Goal: Task Accomplishment & Management: Complete application form

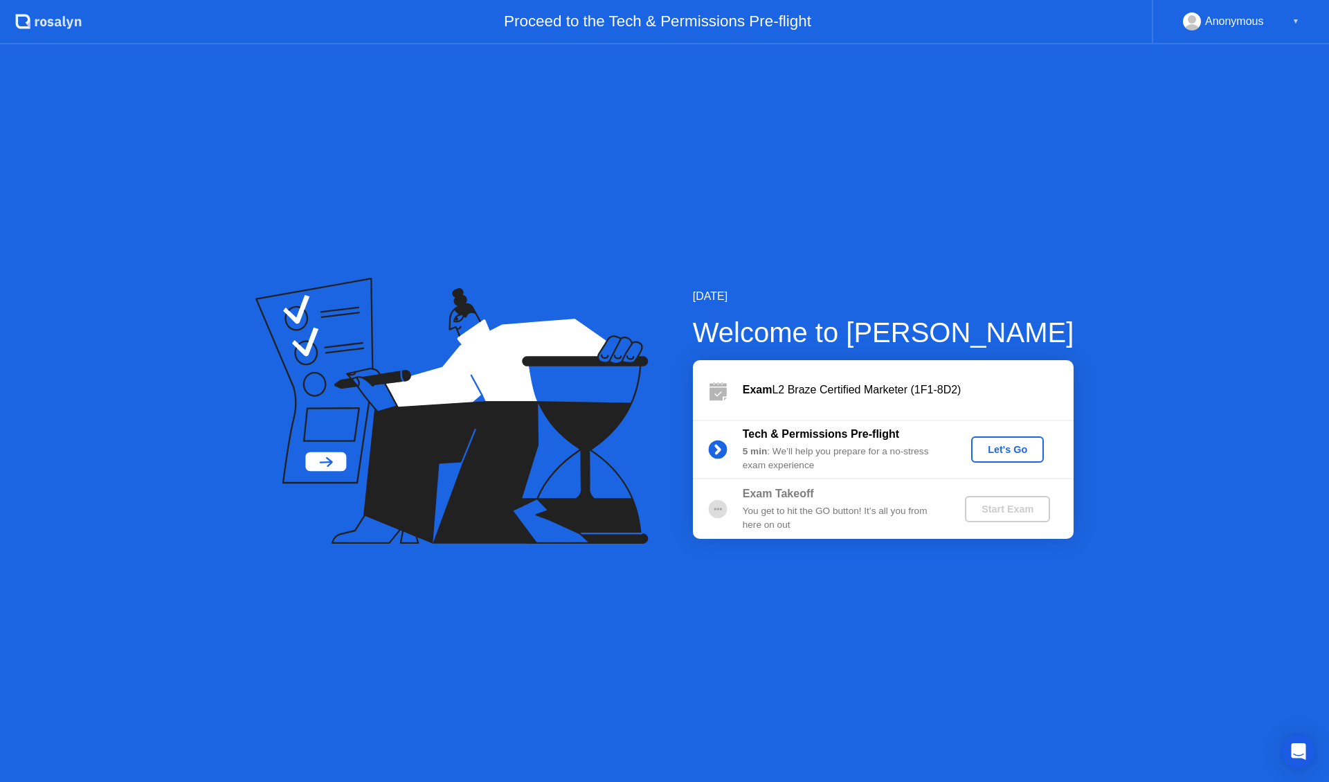
click at [1021, 450] on div "Let's Go" at bounding box center [1008, 449] width 62 height 11
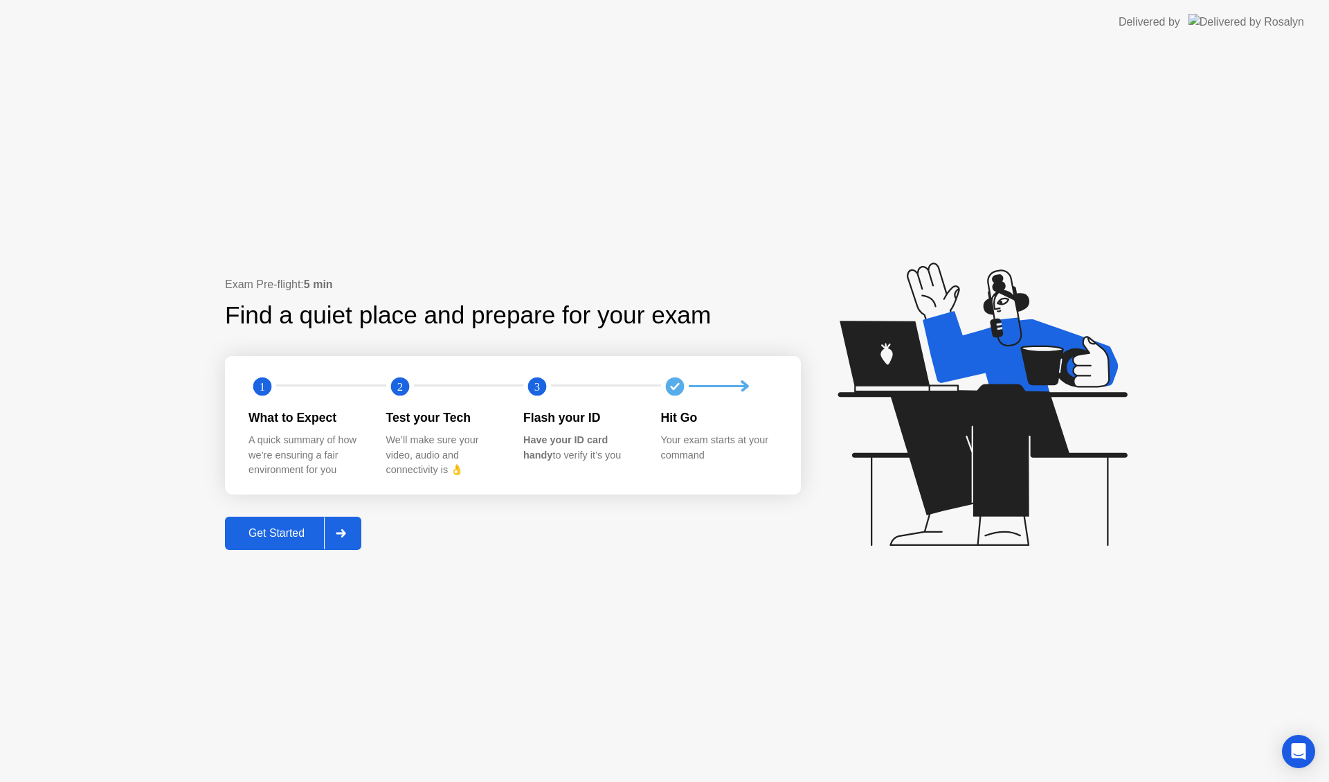
click at [298, 544] on button "Get Started" at bounding box center [293, 533] width 136 height 33
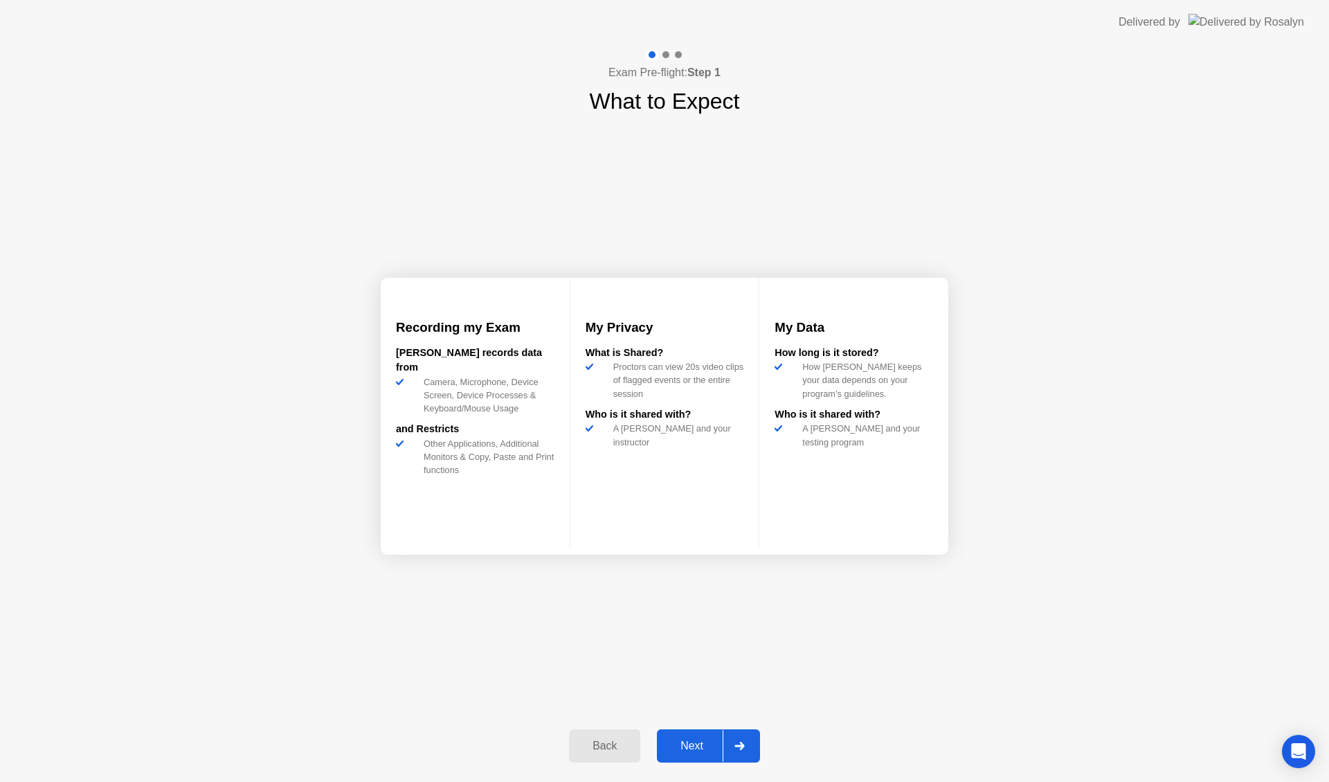
click at [669, 748] on div "Next" at bounding box center [692, 745] width 62 height 12
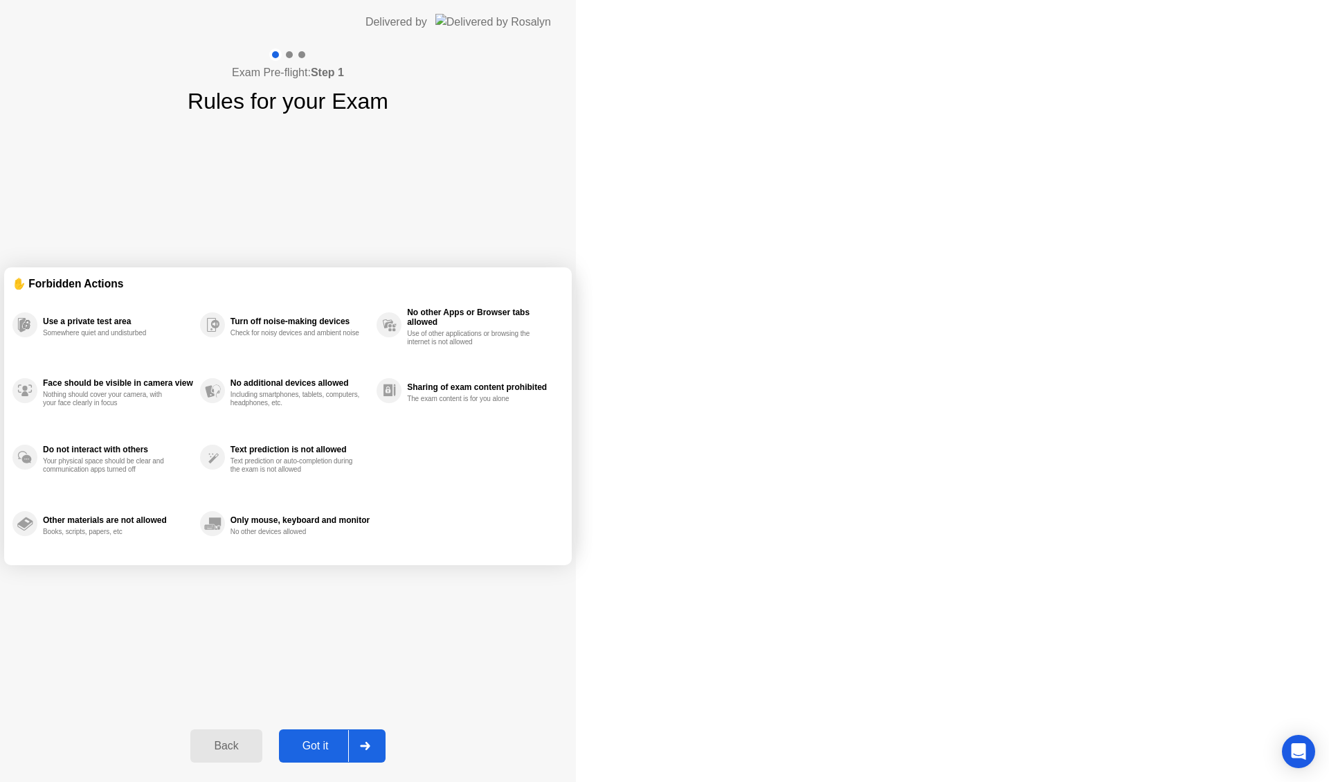
click at [348, 747] on div "Got it" at bounding box center [315, 745] width 65 height 12
select select "**********"
select select "*******"
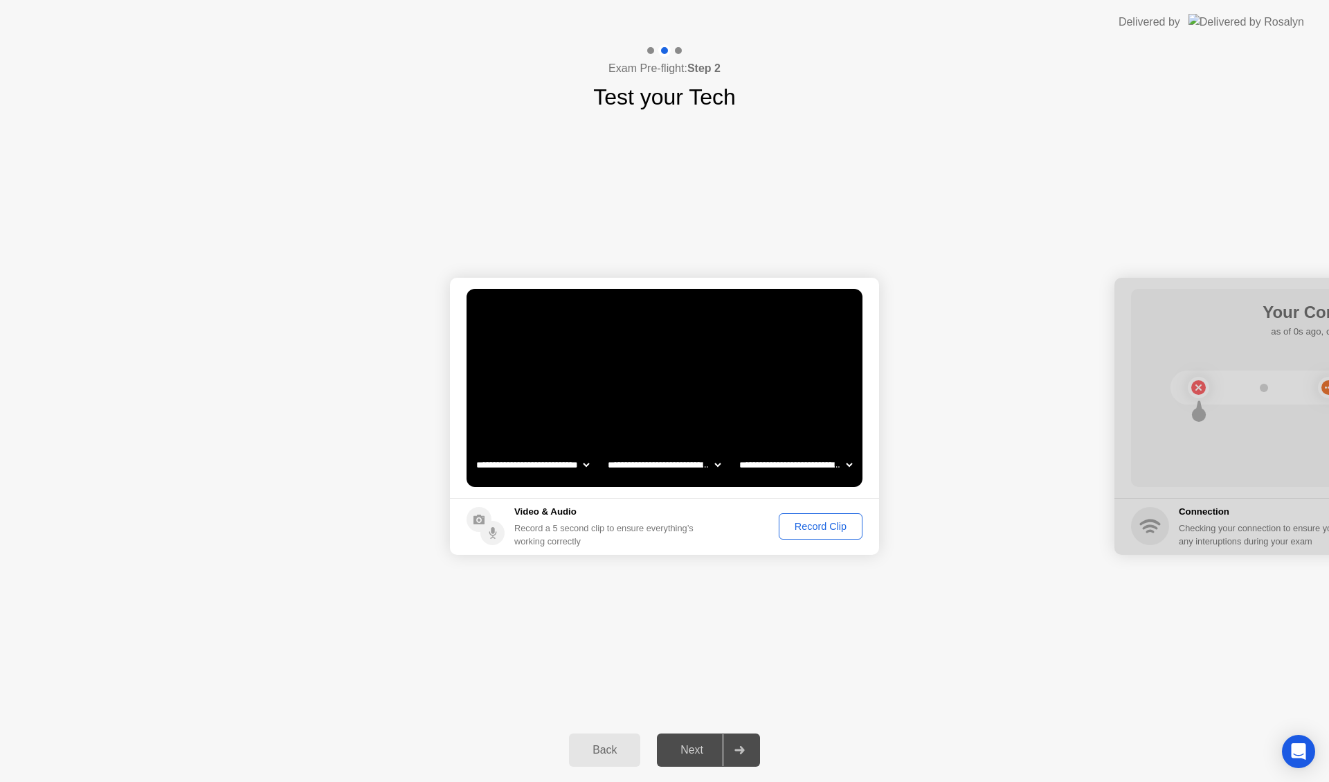
drag, startPoint x: 959, startPoint y: 608, endPoint x: 953, endPoint y: 576, distance: 32.5
click at [960, 609] on div "**********" at bounding box center [664, 416] width 1329 height 604
click at [859, 703] on div "**********" at bounding box center [664, 416] width 1329 height 604
click at [904, 640] on div "**********" at bounding box center [664, 416] width 1329 height 604
click at [698, 749] on div "Next" at bounding box center [692, 750] width 62 height 12
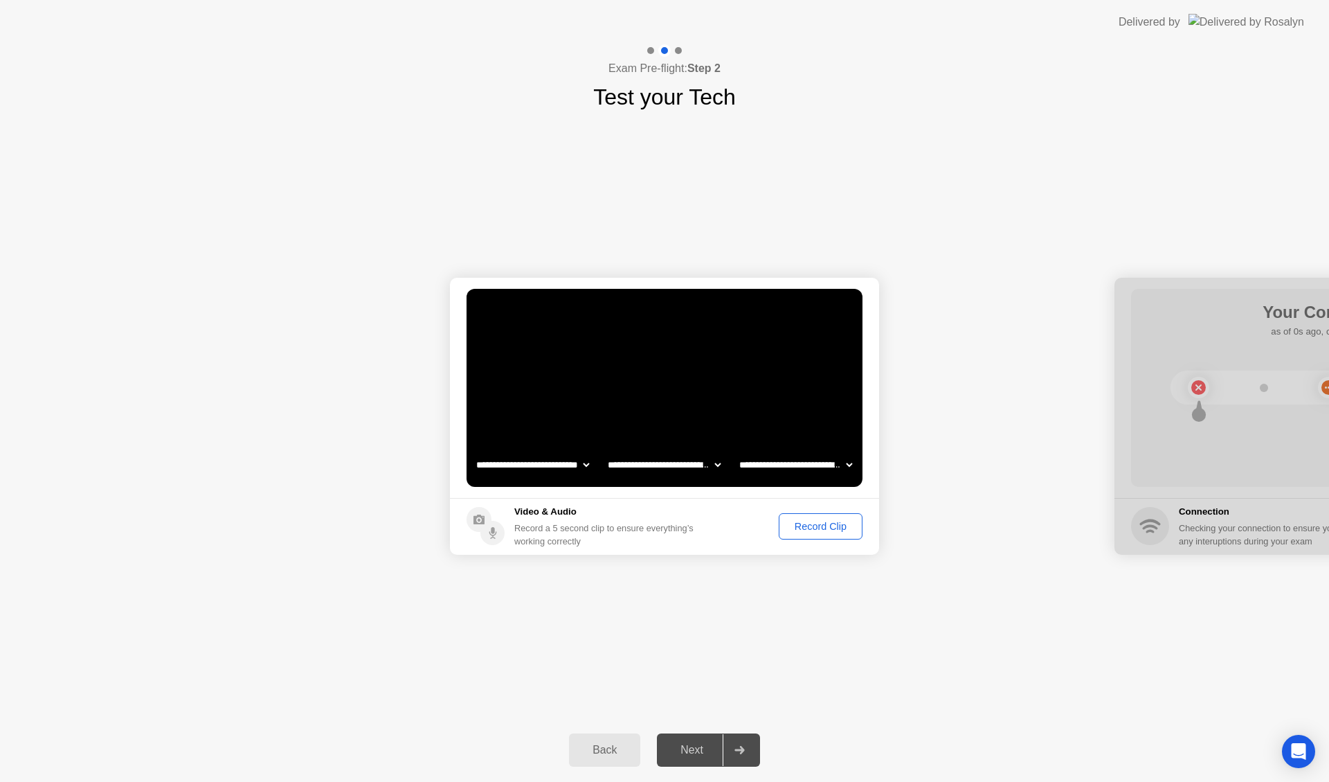
click at [753, 748] on div at bounding box center [739, 750] width 33 height 32
click at [747, 749] on div at bounding box center [739, 750] width 33 height 32
drag, startPoint x: 826, startPoint y: 525, endPoint x: 812, endPoint y: 584, distance: 60.5
click at [827, 523] on div "Record Clip" at bounding box center [821, 526] width 74 height 11
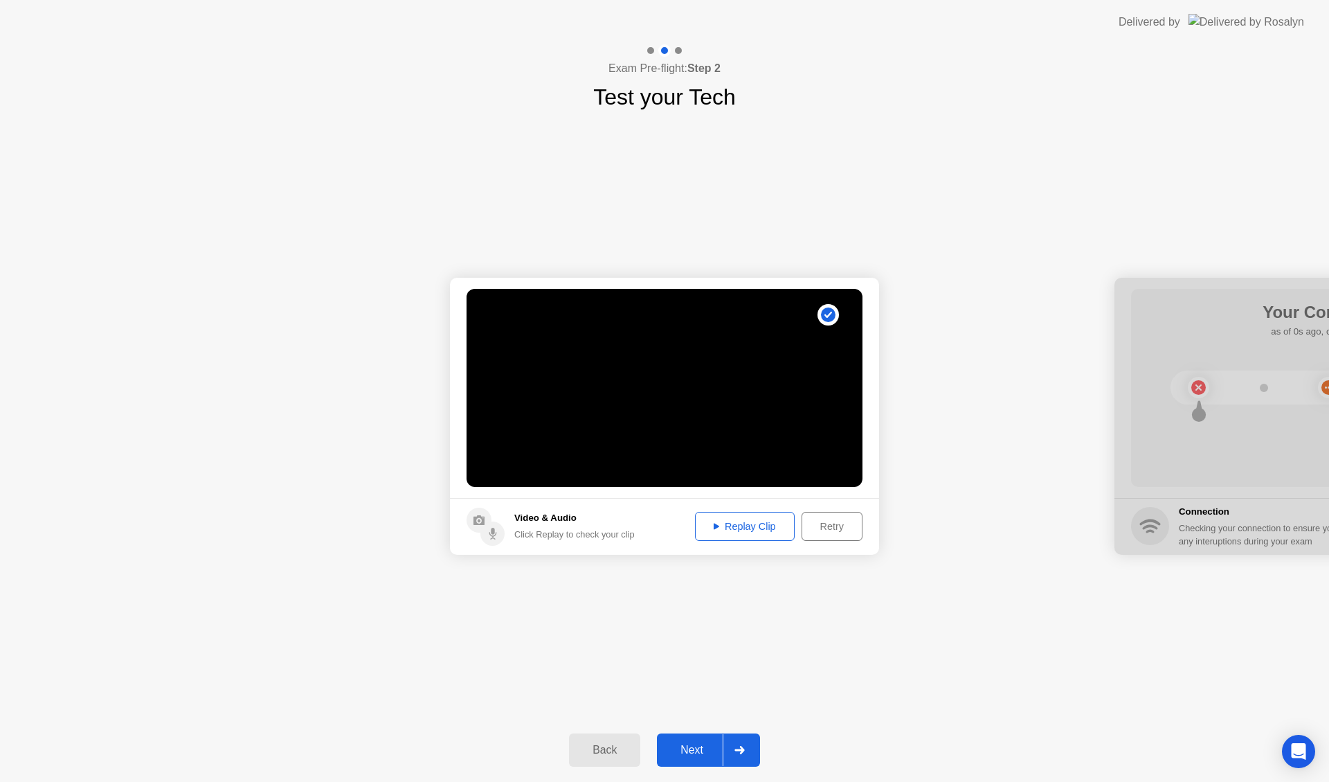
click at [704, 748] on div "Next" at bounding box center [692, 750] width 62 height 12
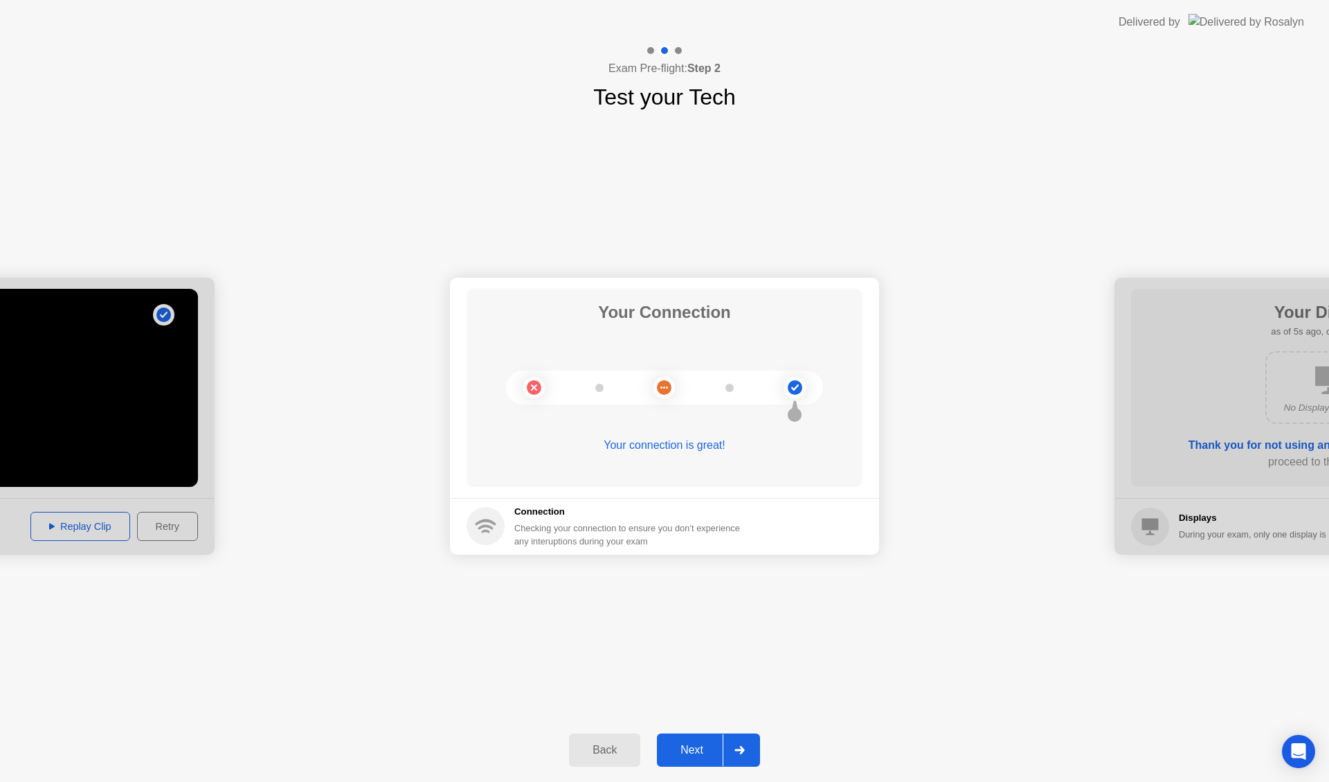
click at [706, 745] on div "Next" at bounding box center [692, 750] width 62 height 12
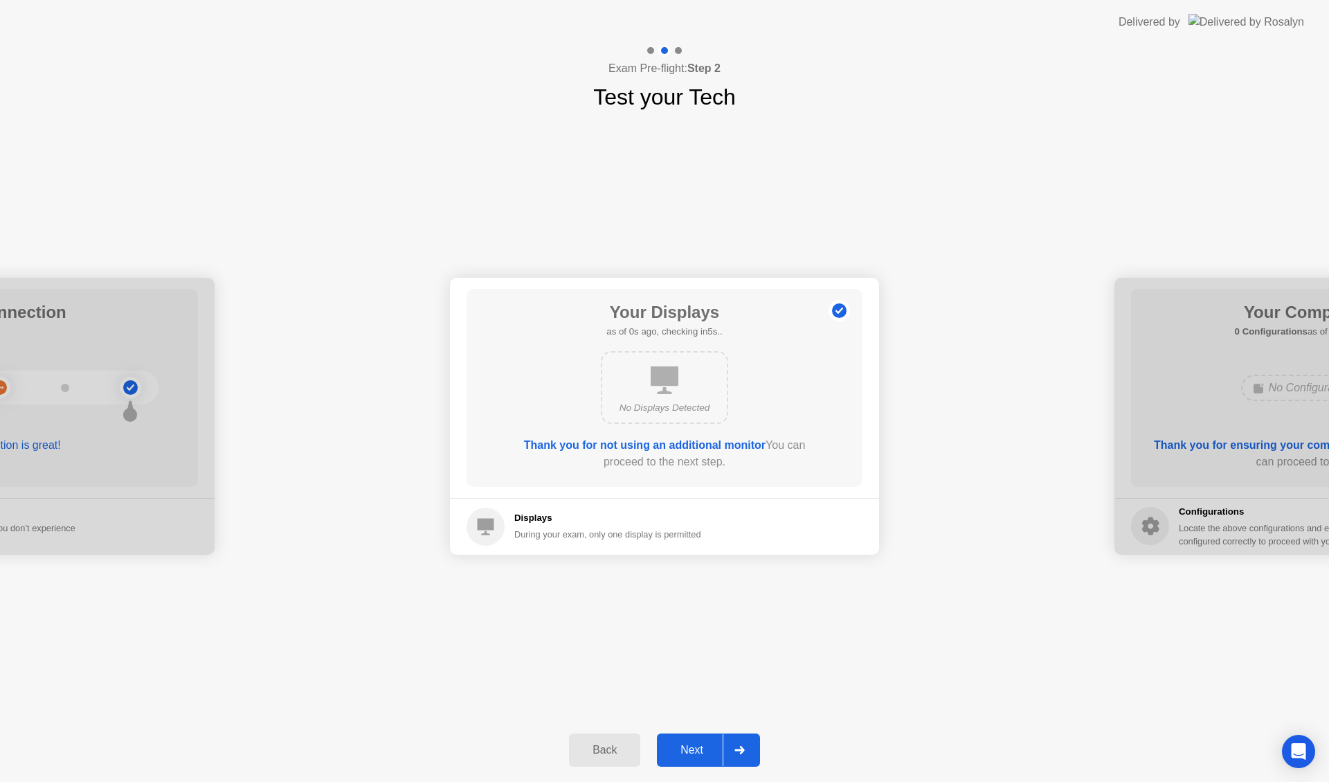
click at [712, 751] on div "Next" at bounding box center [692, 750] width 62 height 12
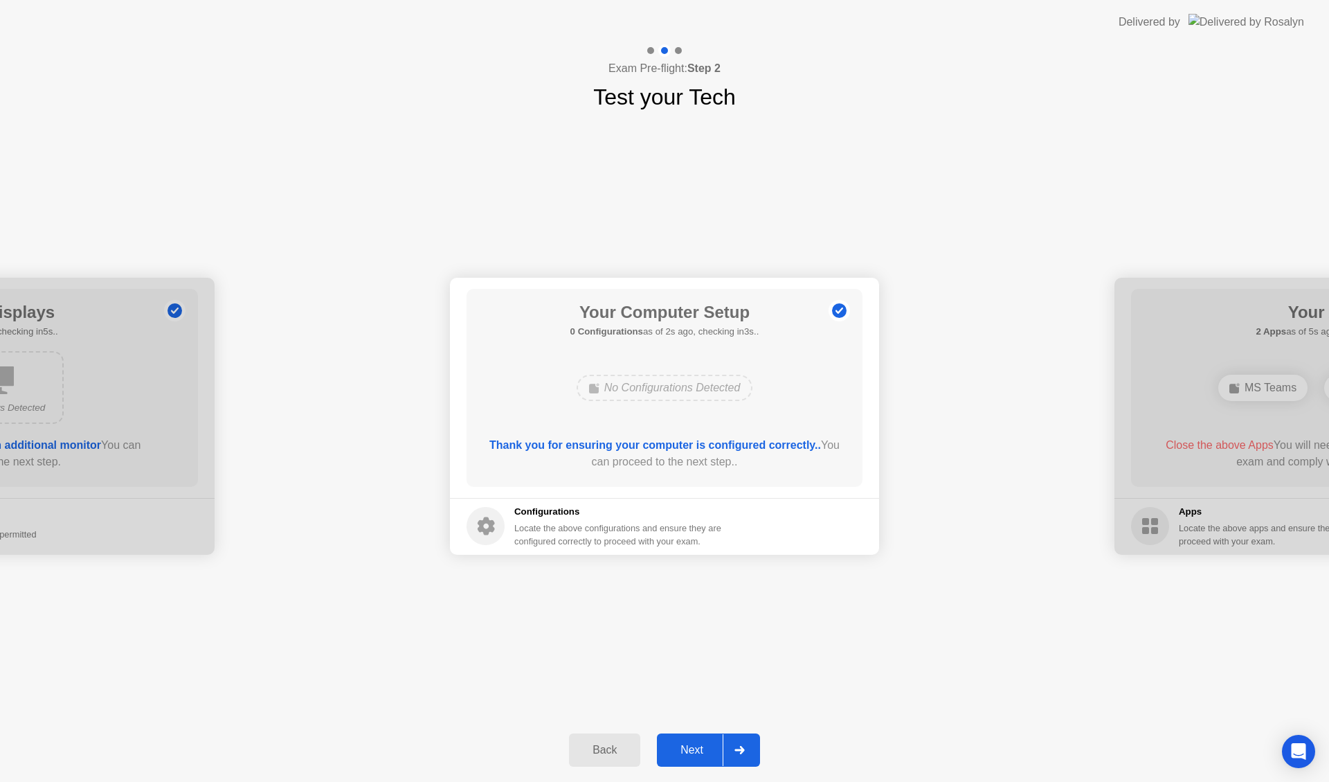
click at [622, 758] on button "Back" at bounding box center [604, 749] width 71 height 33
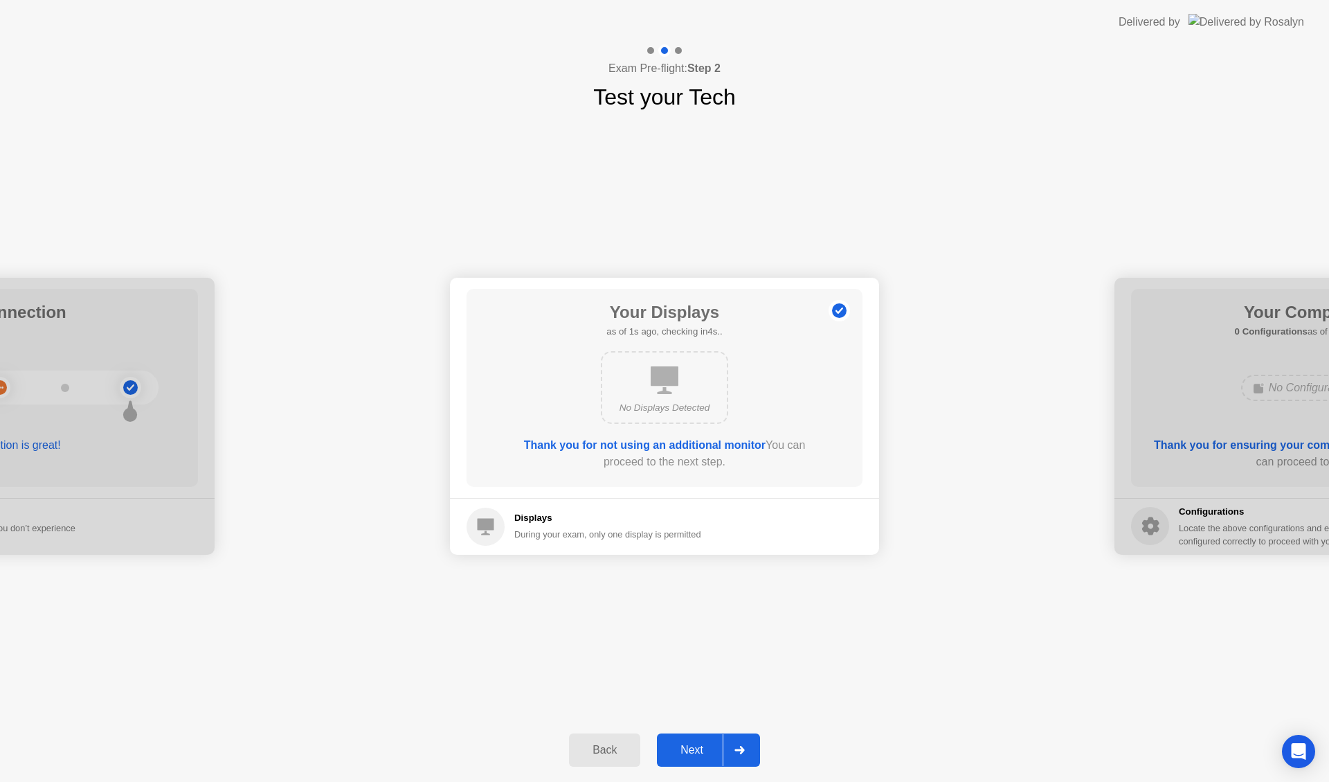
click at [687, 387] on div "No Displays Detected" at bounding box center [664, 387] width 127 height 73
click at [697, 748] on div "Next" at bounding box center [692, 750] width 62 height 12
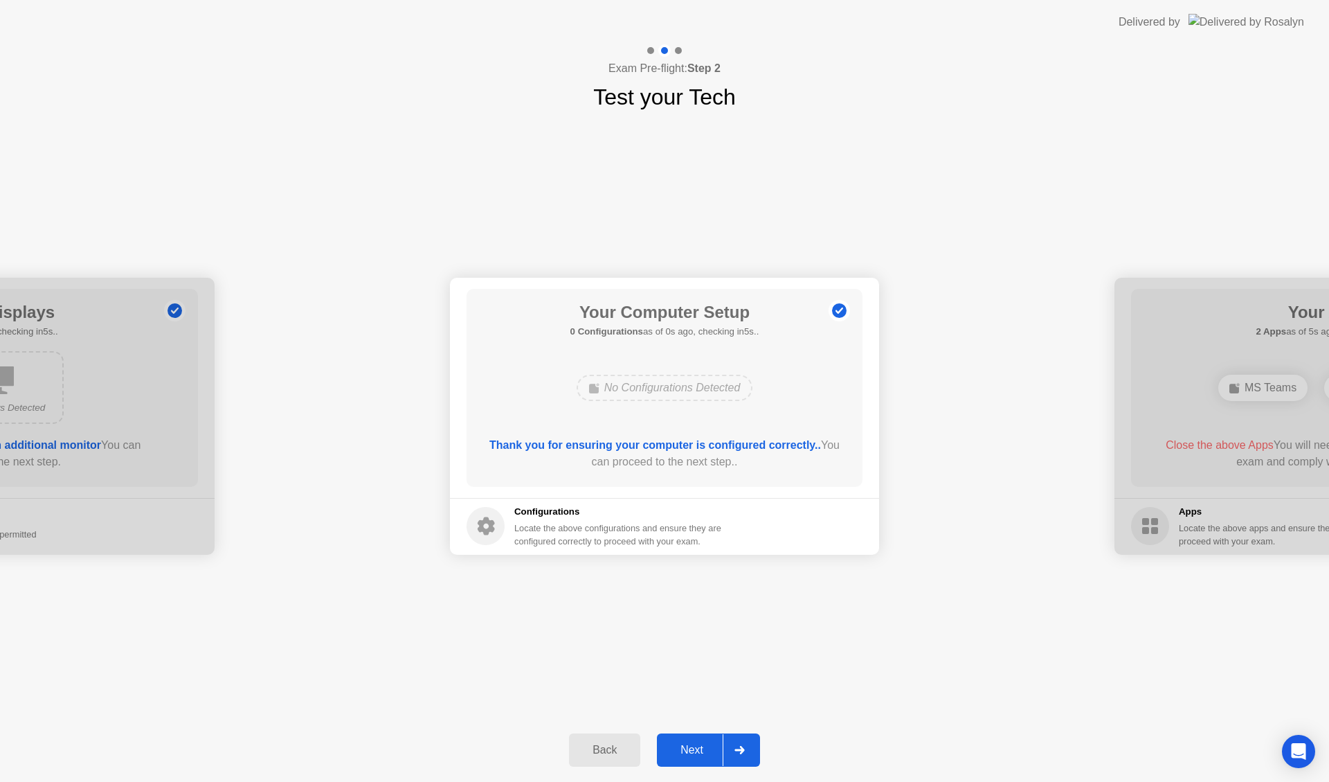
click at [697, 748] on div "Next" at bounding box center [692, 750] width 62 height 12
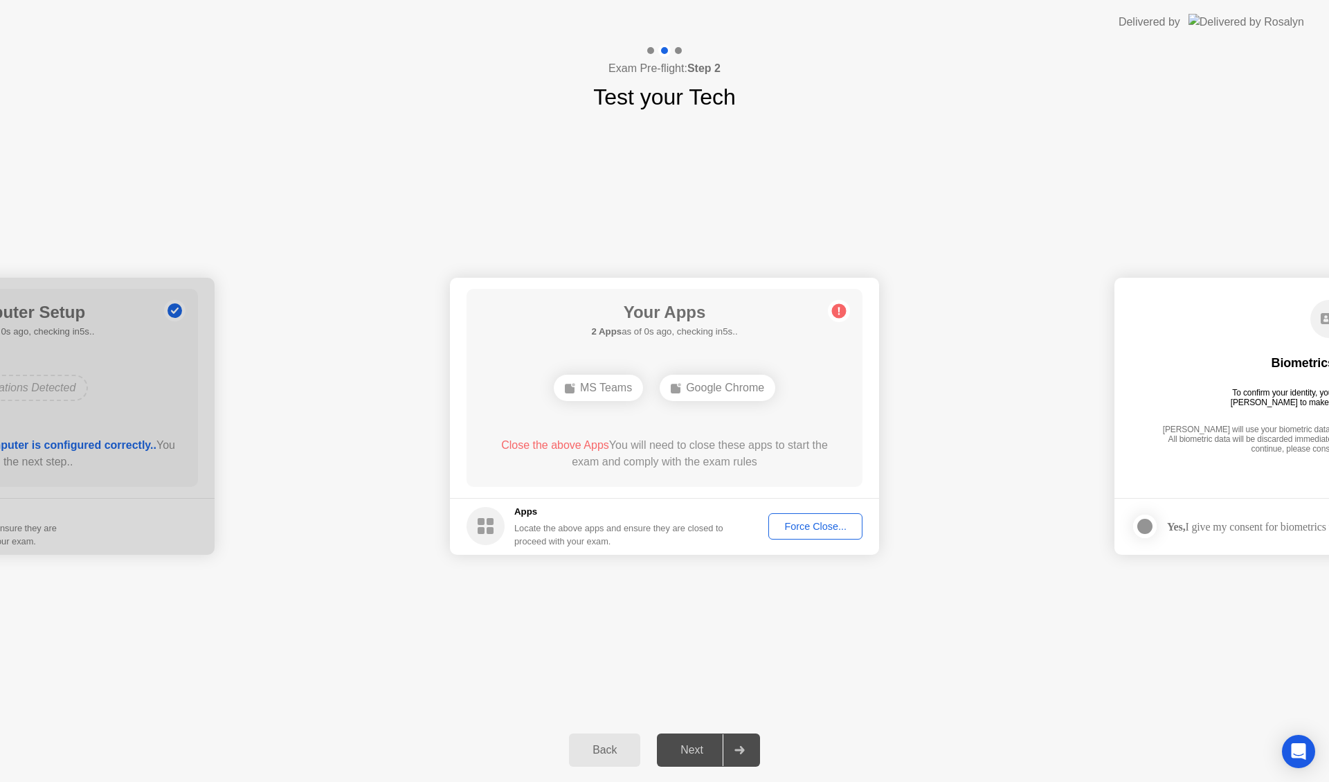
click at [697, 748] on div "Next" at bounding box center [692, 750] width 62 height 12
click at [826, 528] on div "Force Close..." at bounding box center [815, 526] width 84 height 11
drag, startPoint x: 589, startPoint y: 388, endPoint x: 622, endPoint y: 535, distance: 150.7
click at [639, 492] on main "Your Apps Searching for disallowed apps... MS Teams Google Chrome Close the abo…" at bounding box center [664, 388] width 429 height 220
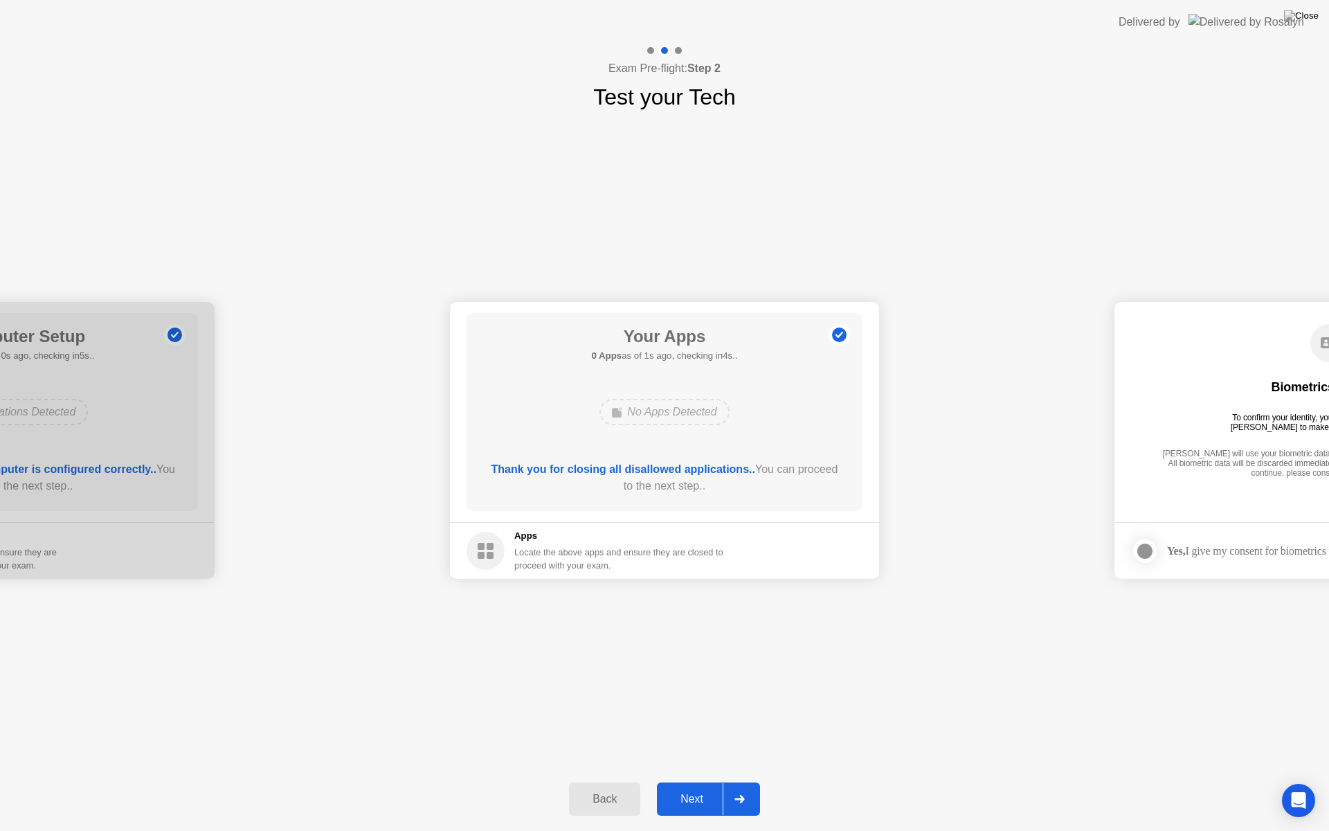
click at [677, 781] on div "Next" at bounding box center [692, 799] width 62 height 12
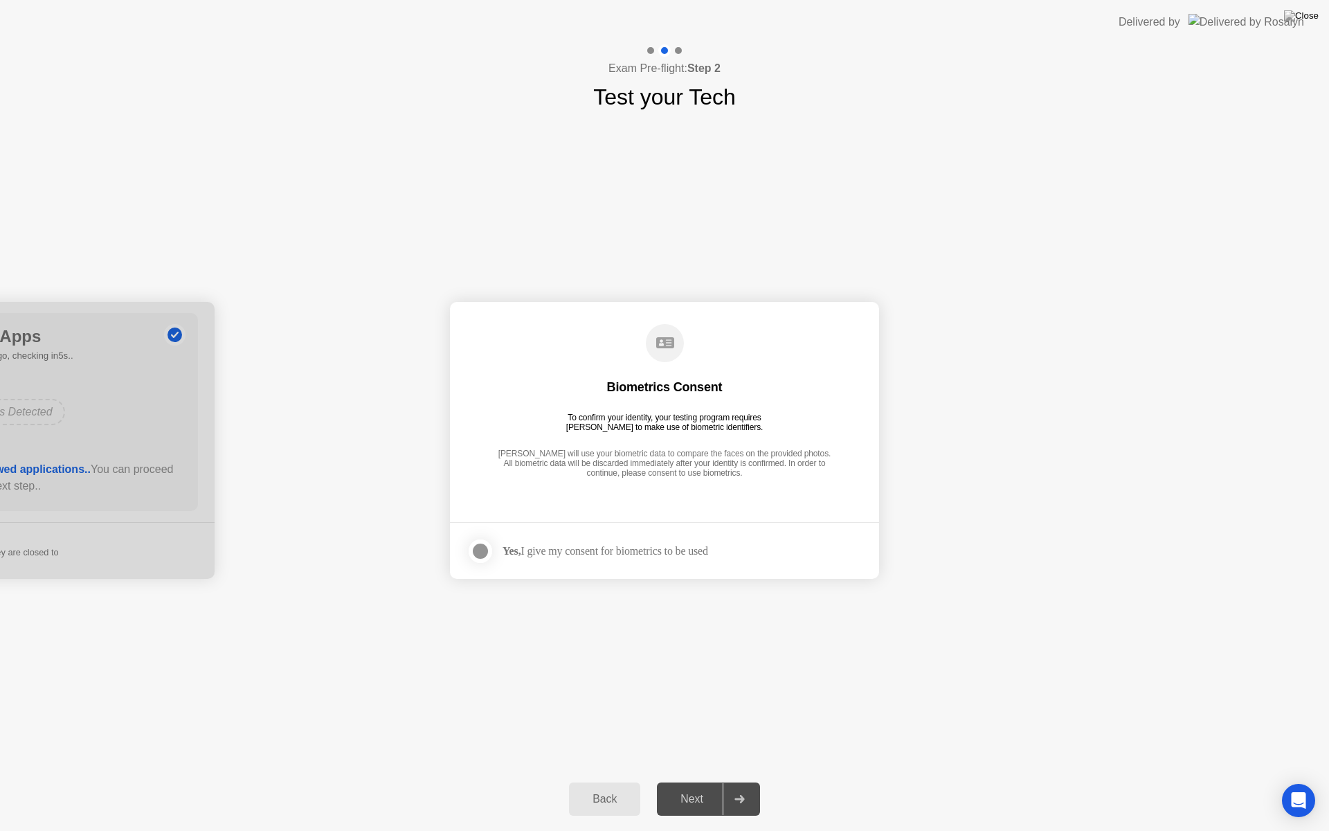
click at [485, 549] on div at bounding box center [480, 551] width 17 height 17
click at [479, 550] on icon at bounding box center [480, 551] width 8 height 8
click at [474, 549] on div at bounding box center [480, 551] width 17 height 17
click at [700, 781] on div "Next" at bounding box center [692, 799] width 62 height 12
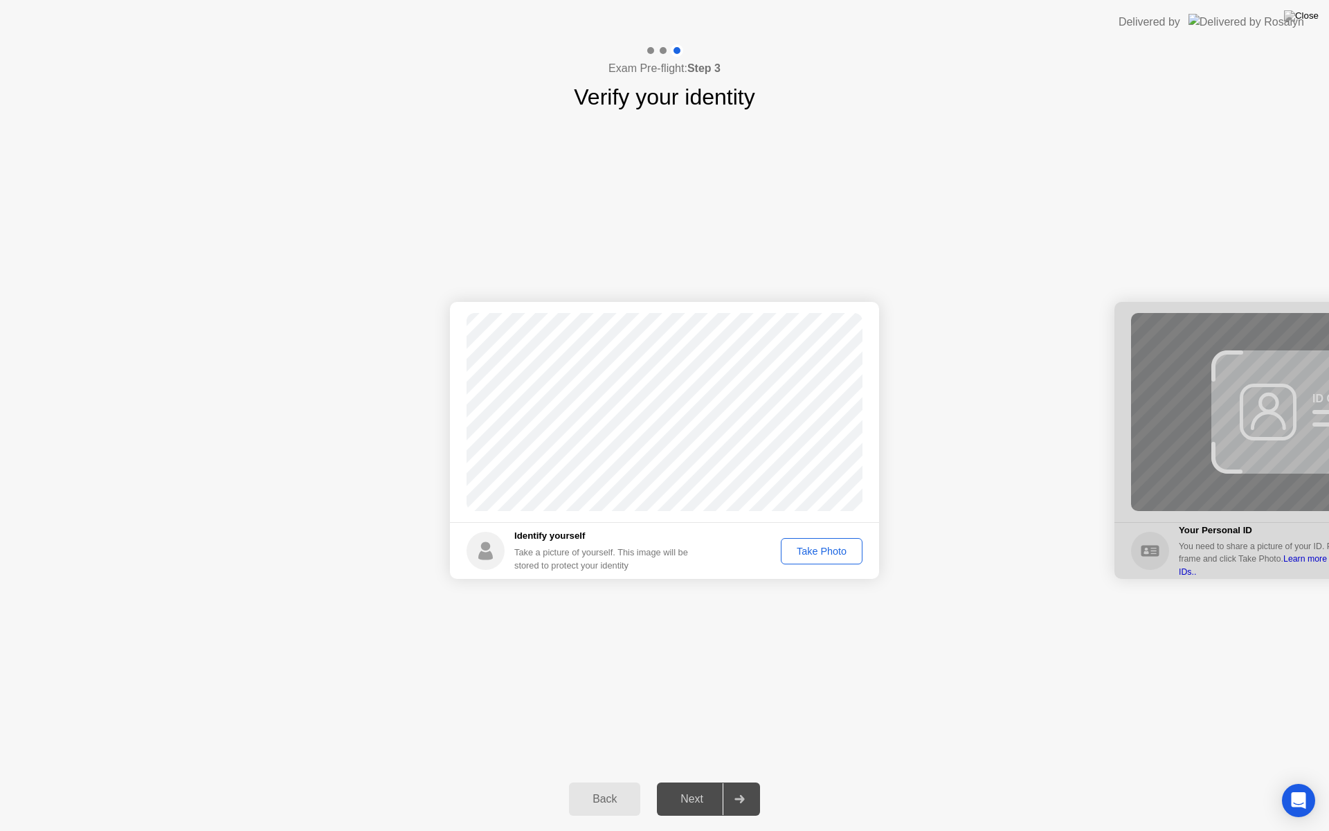
click at [802, 557] on div "Take Photo" at bounding box center [822, 551] width 72 height 11
click at [706, 781] on div "Next" at bounding box center [692, 799] width 62 height 12
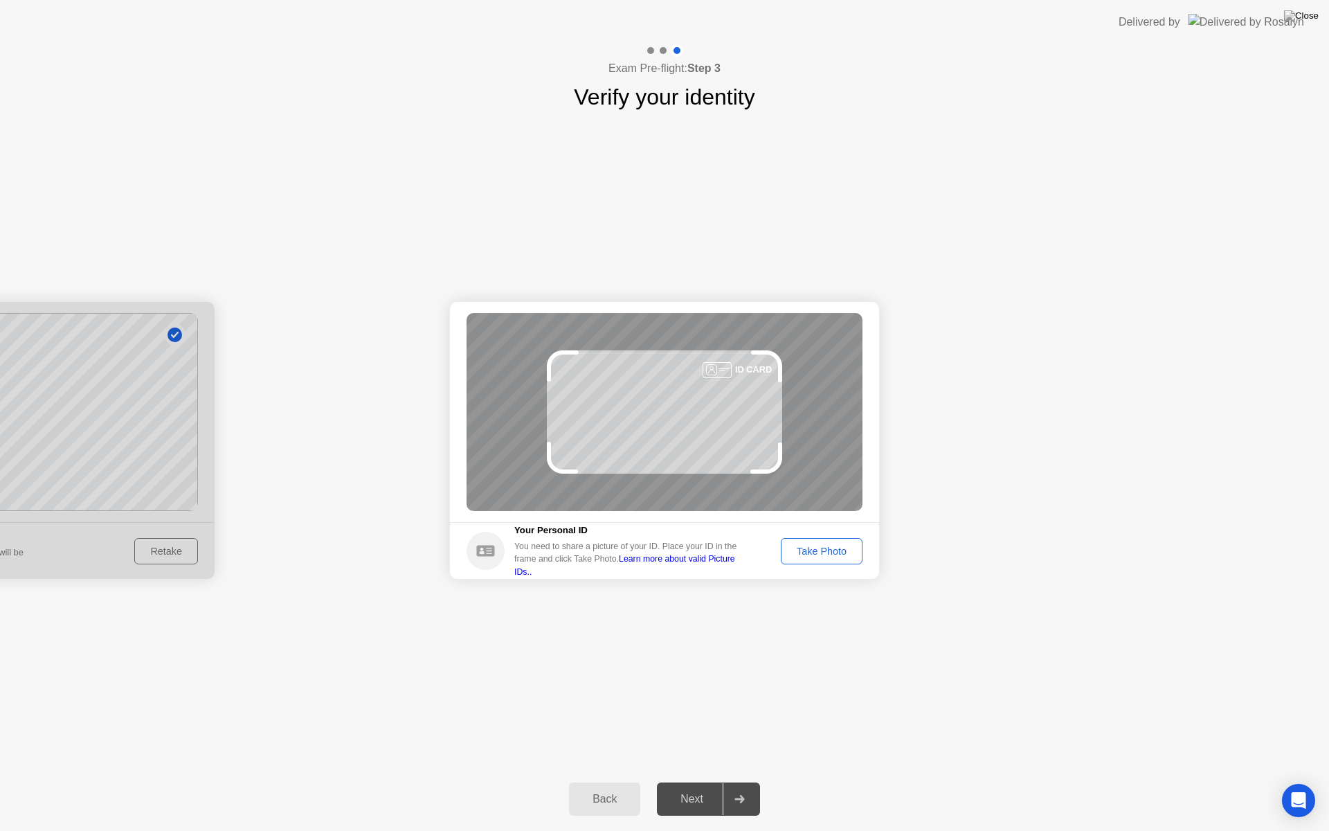
click at [820, 555] on div "Take Photo" at bounding box center [822, 551] width 72 height 11
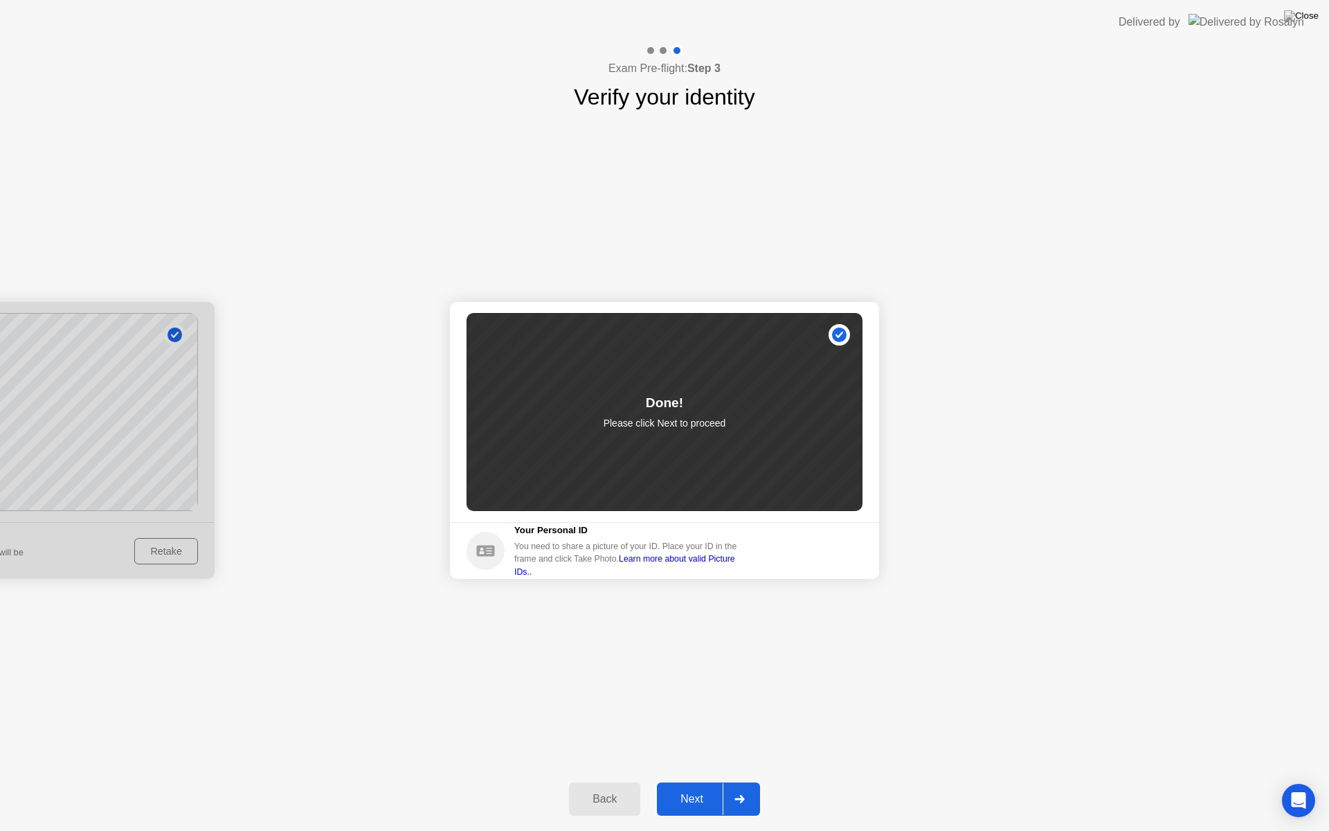
click at [694, 781] on div "Next" at bounding box center [692, 799] width 62 height 12
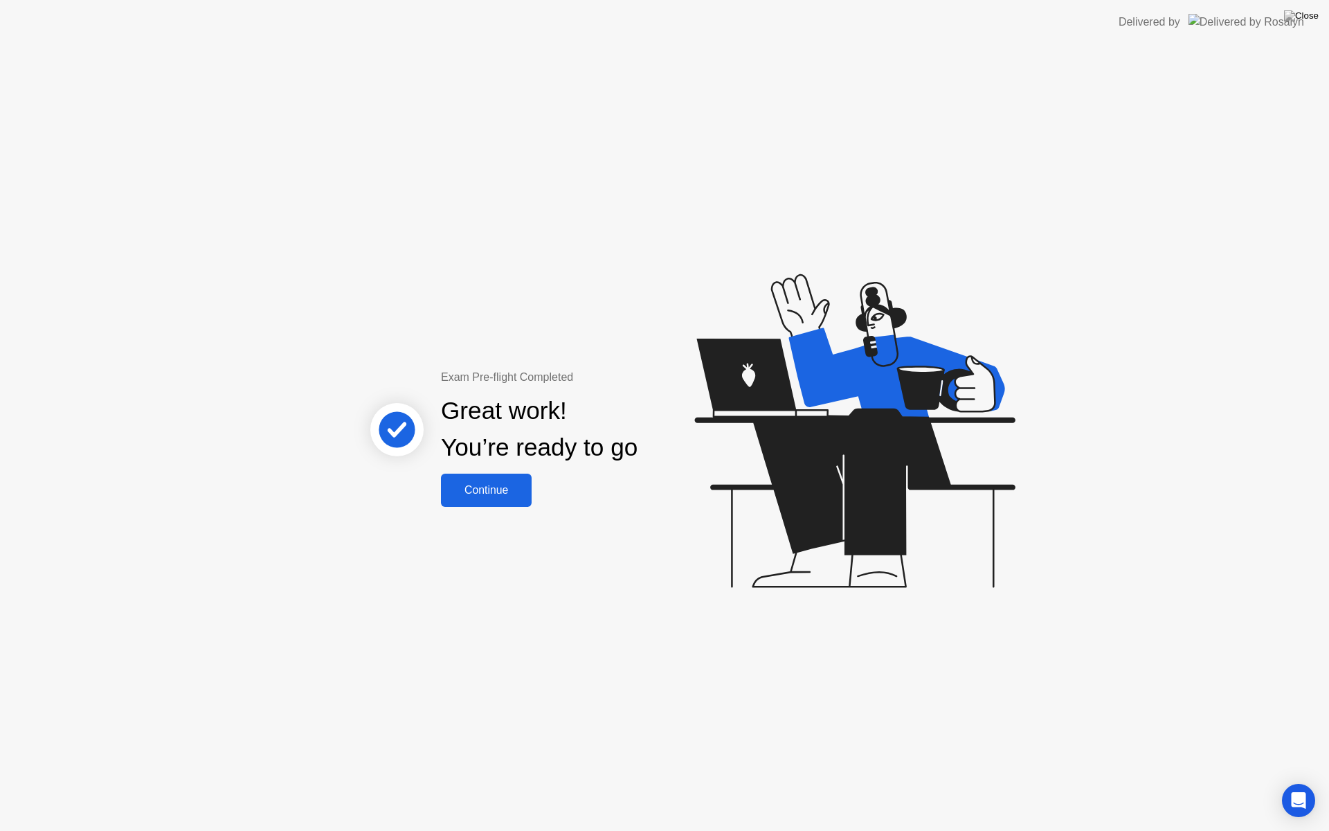
click at [512, 485] on div "Continue" at bounding box center [486, 490] width 82 height 12
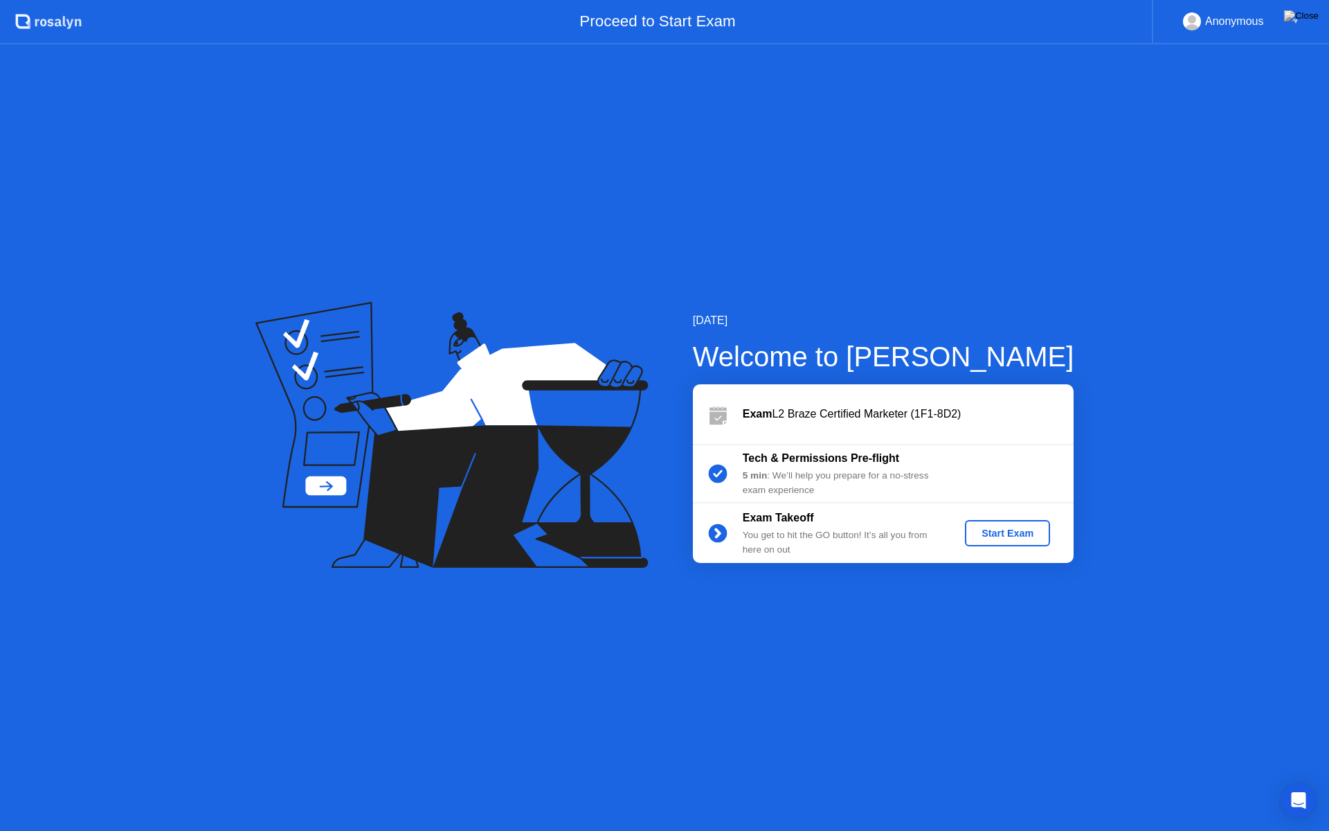
click at [944, 640] on div "September 26, 2025 Welcome to Rosalyn Exam L2 Braze Certified Marketer (1F1-8D2…" at bounding box center [664, 437] width 1329 height 787
click at [980, 530] on div "Start Exam" at bounding box center [1008, 533] width 74 height 11
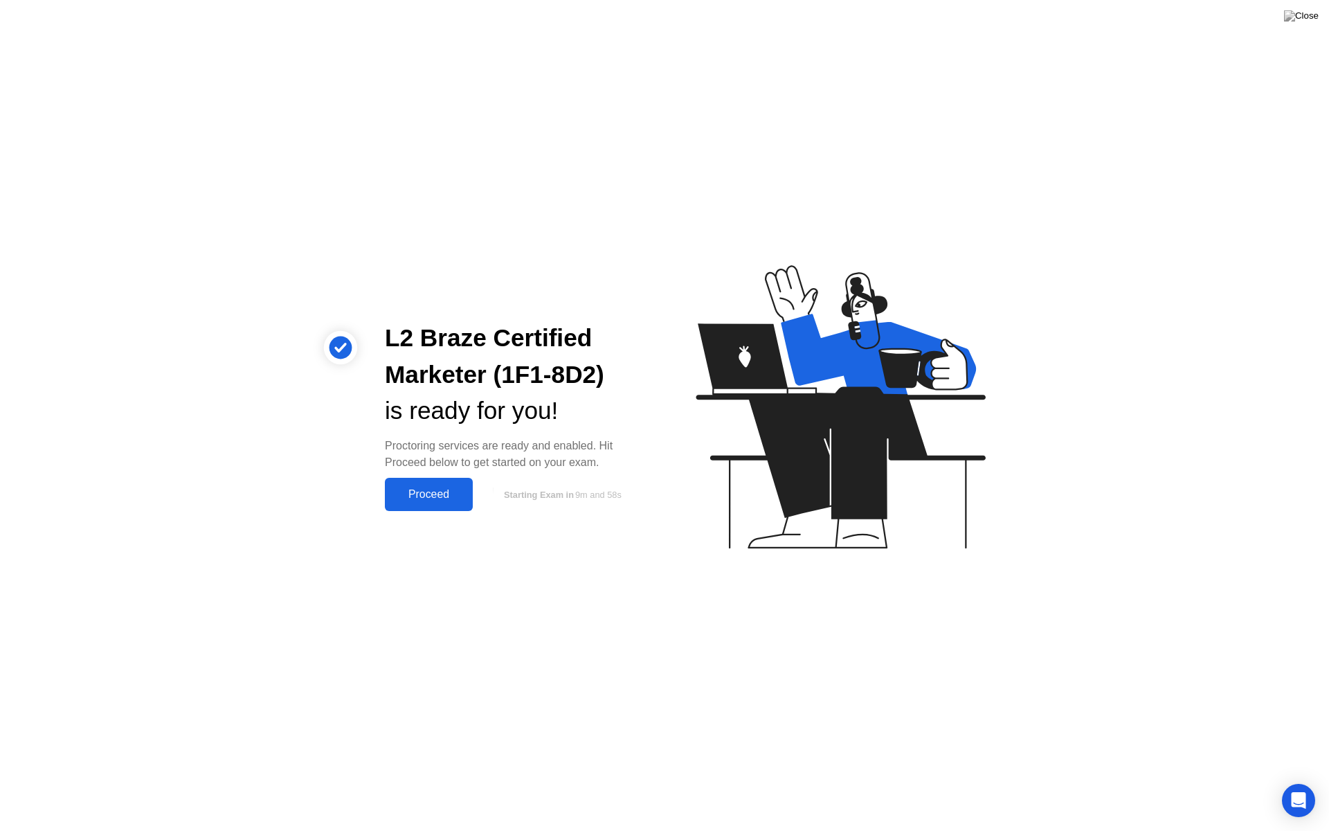
click at [541, 592] on div "L2 Braze Certified Marketer (1F1-8D2) is ready for you! Proctoring services are…" at bounding box center [664, 415] width 1329 height 831
click at [415, 498] on div "Proceed" at bounding box center [429, 494] width 80 height 12
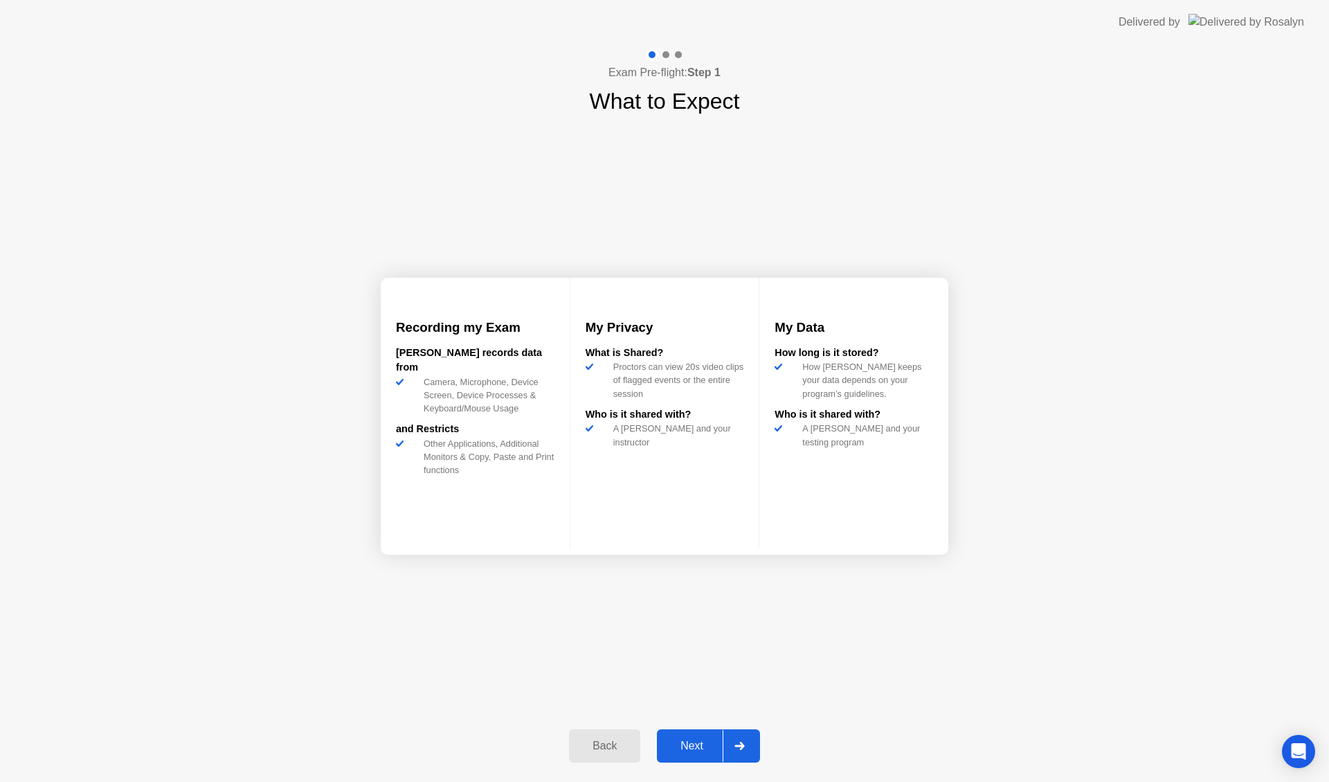
click at [689, 751] on div "Next" at bounding box center [692, 745] width 62 height 12
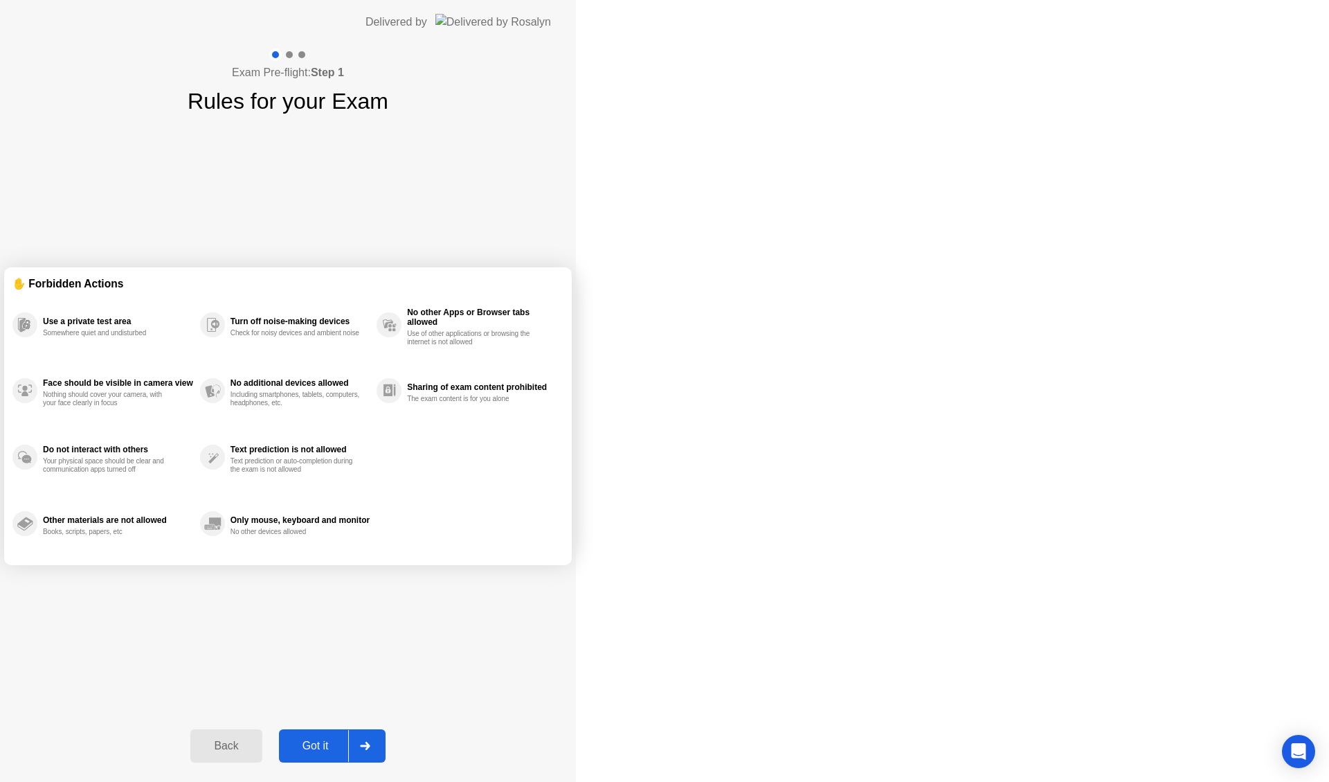
click at [370, 748] on icon at bounding box center [365, 746] width 10 height 8
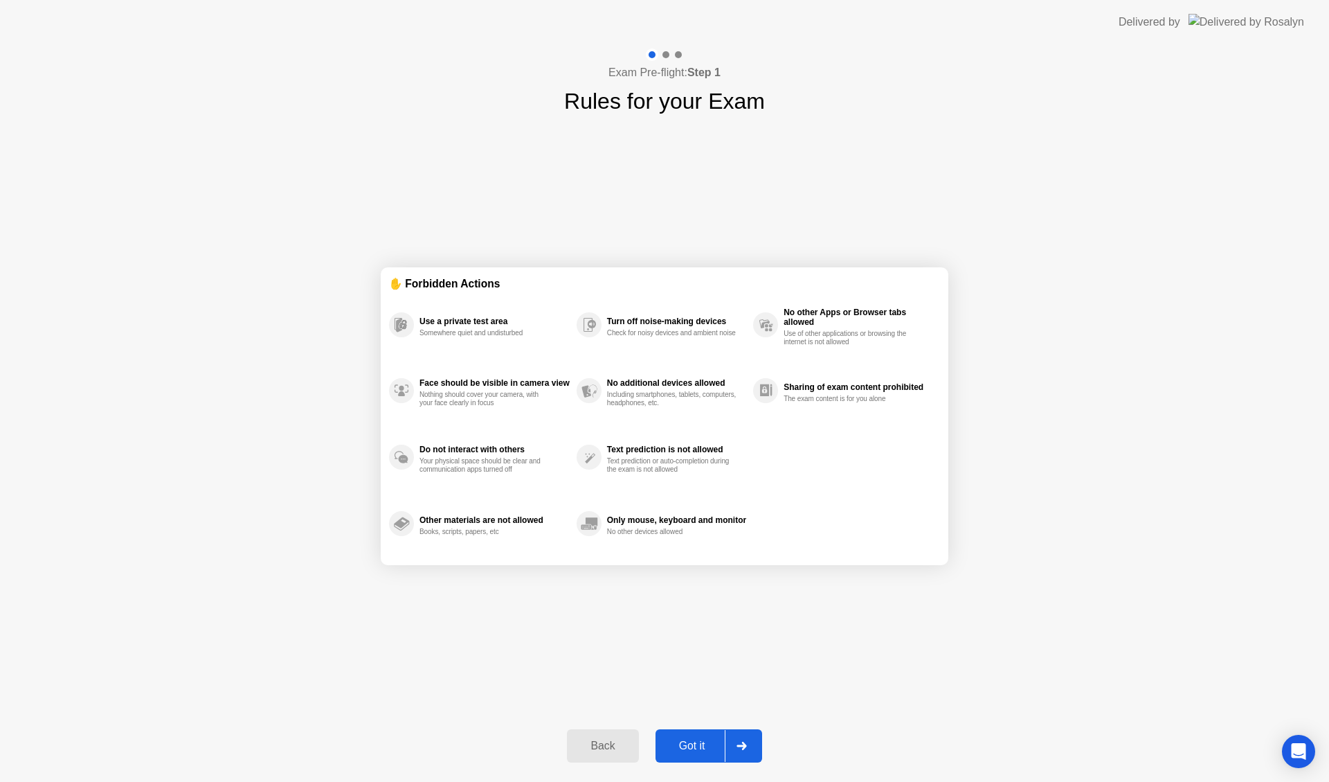
select select "**********"
select select "*******"
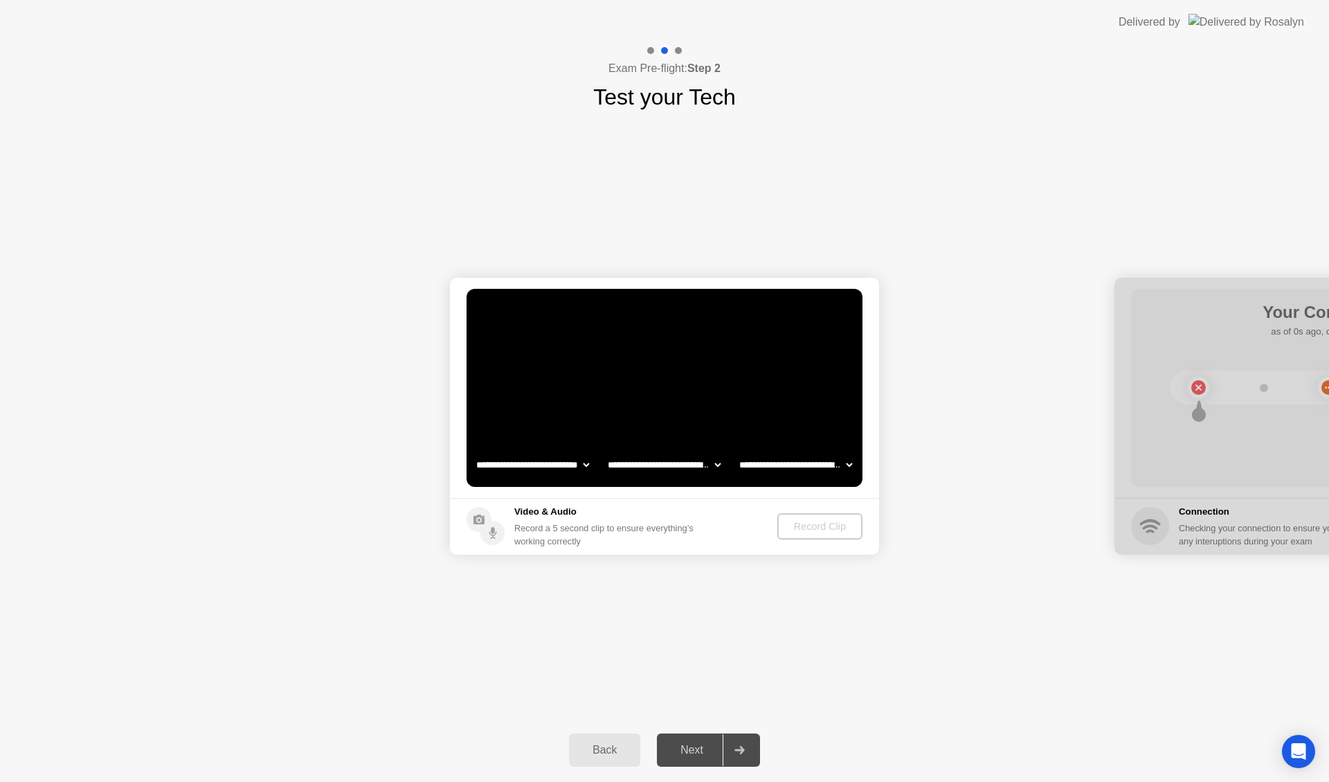
click at [819, 604] on div "**********" at bounding box center [664, 416] width 1329 height 604
click at [740, 753] on icon at bounding box center [740, 750] width 10 height 8
click at [801, 525] on div "Record Clip" at bounding box center [821, 526] width 74 height 11
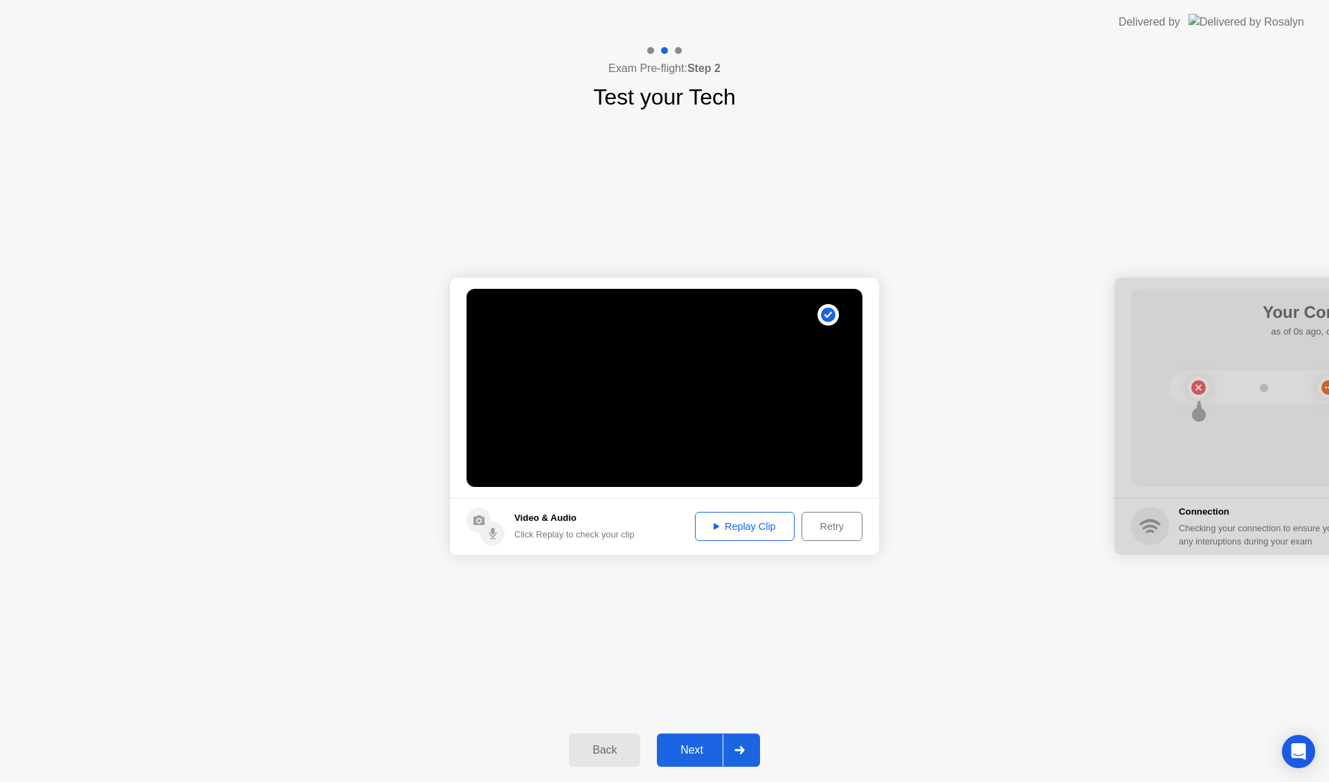
drag, startPoint x: 752, startPoint y: 754, endPoint x: 751, endPoint y: 741, distance: 13.2
click at [752, 753] on div at bounding box center [739, 750] width 33 height 32
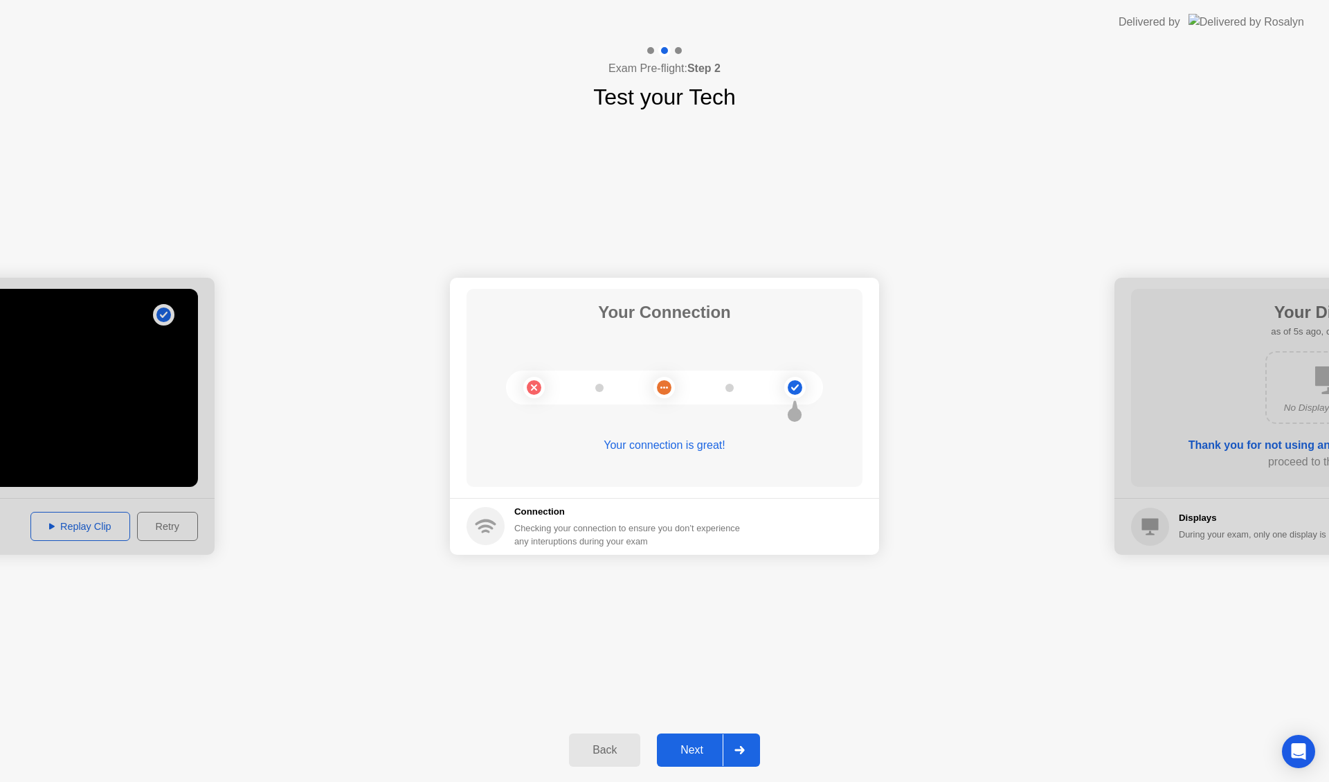
click at [735, 751] on icon at bounding box center [740, 750] width 10 height 8
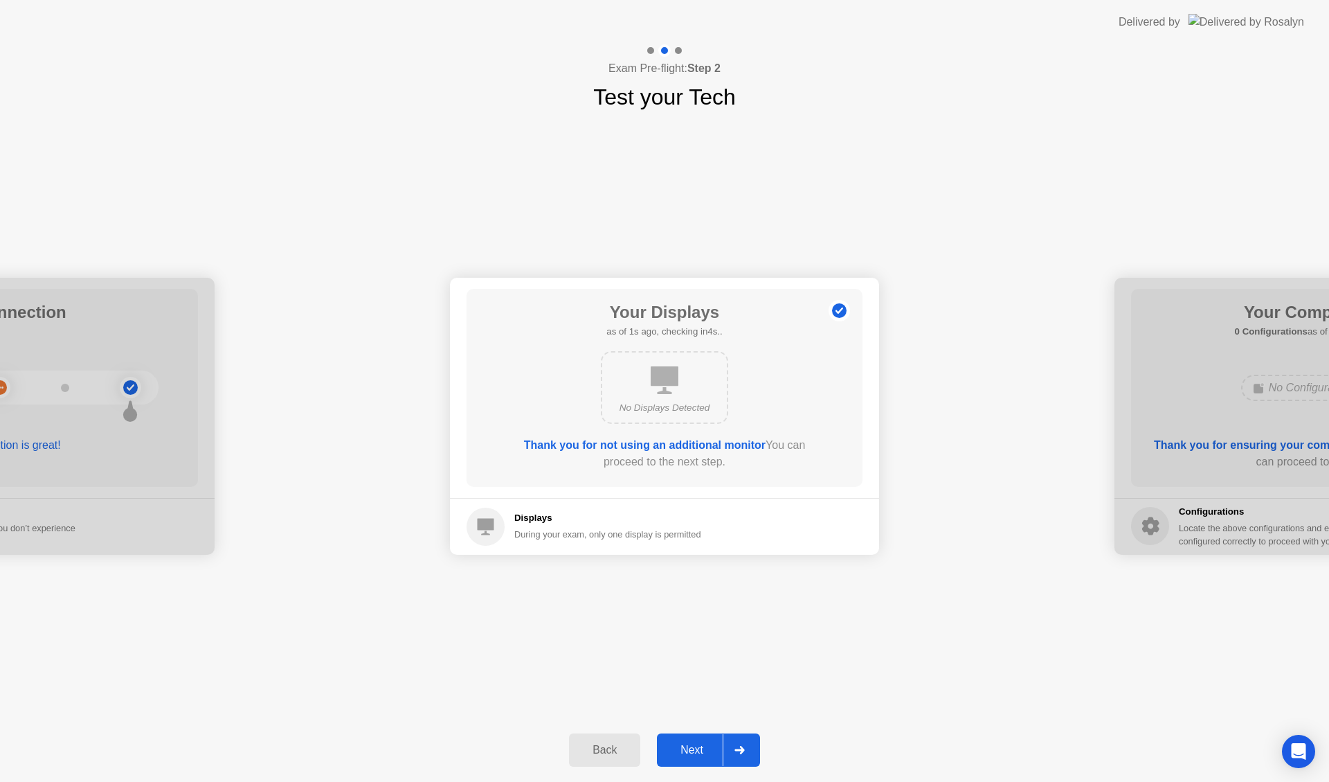
click at [744, 746] on icon at bounding box center [740, 750] width 10 height 8
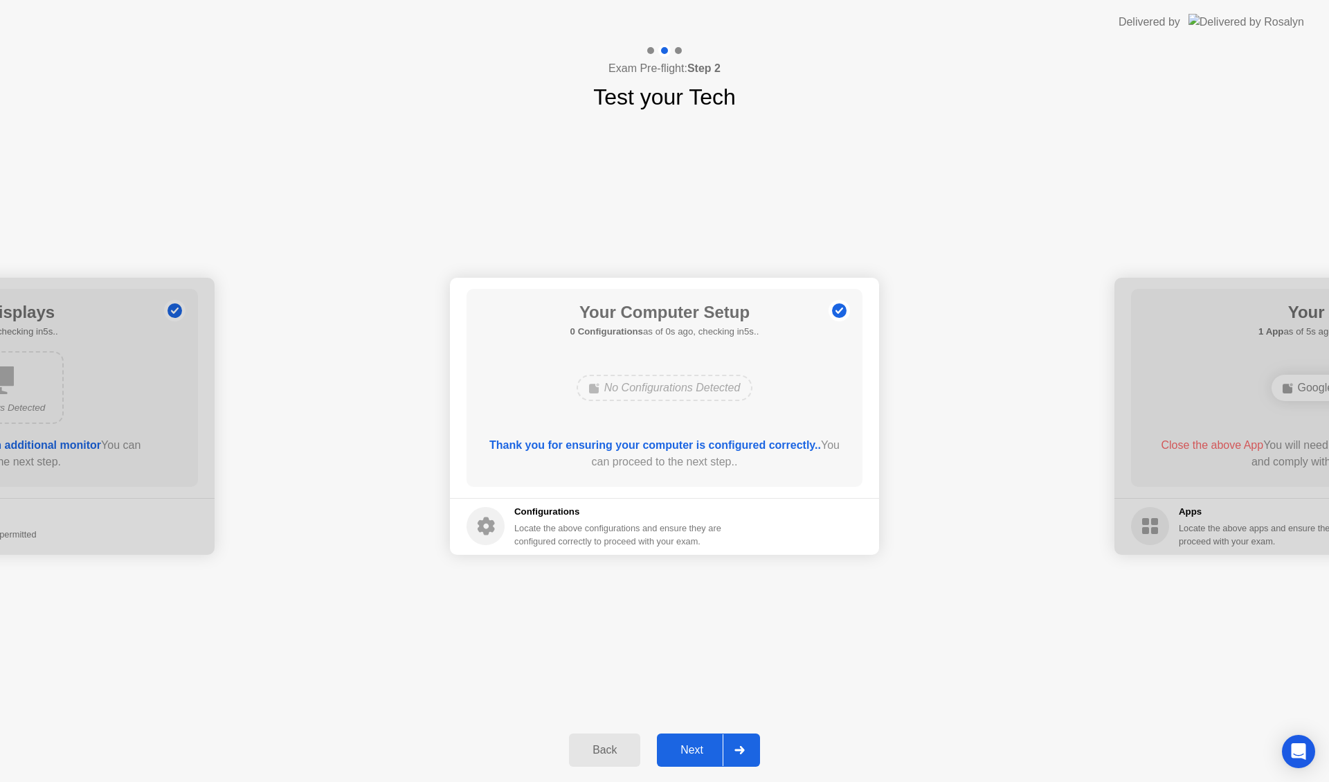
click at [744, 746] on icon at bounding box center [740, 750] width 10 height 8
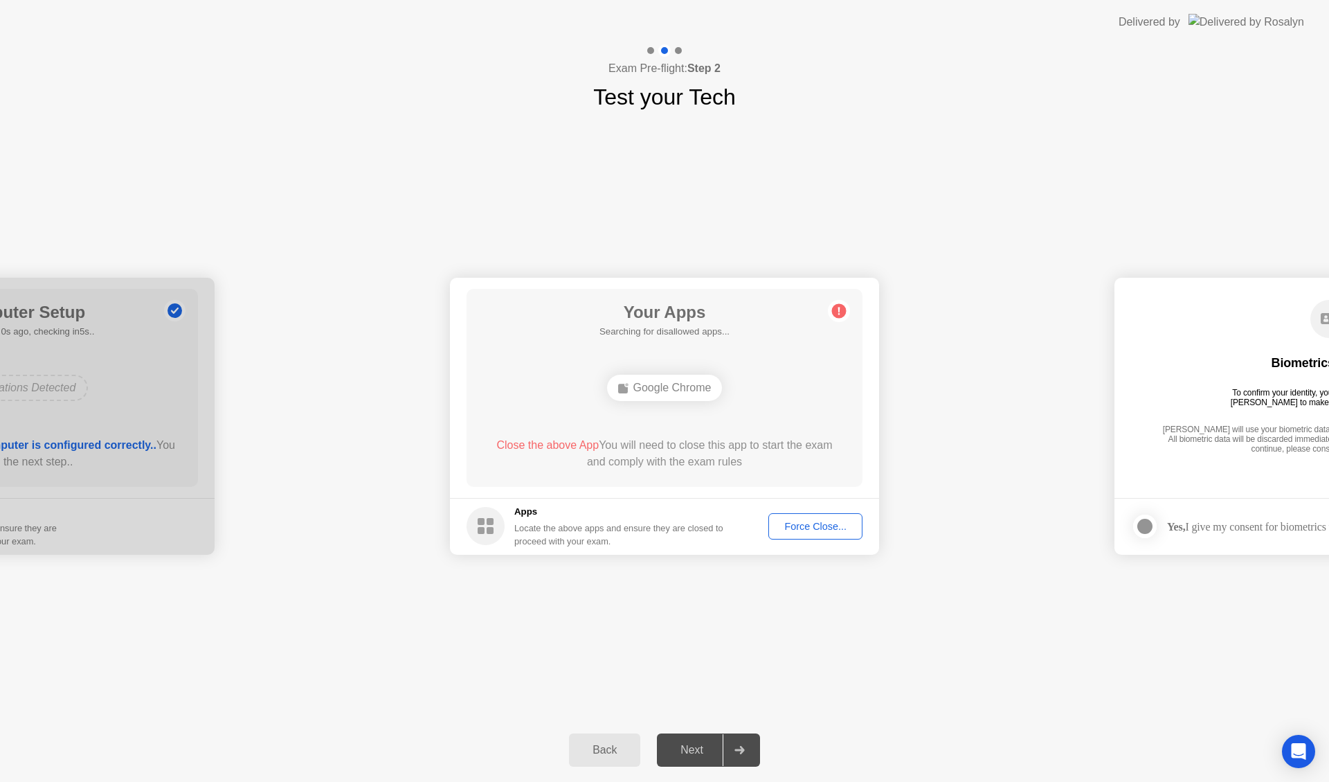
click at [807, 521] on div "Force Close..." at bounding box center [815, 526] width 84 height 11
click at [821, 530] on div "Force Close..." at bounding box center [815, 526] width 84 height 11
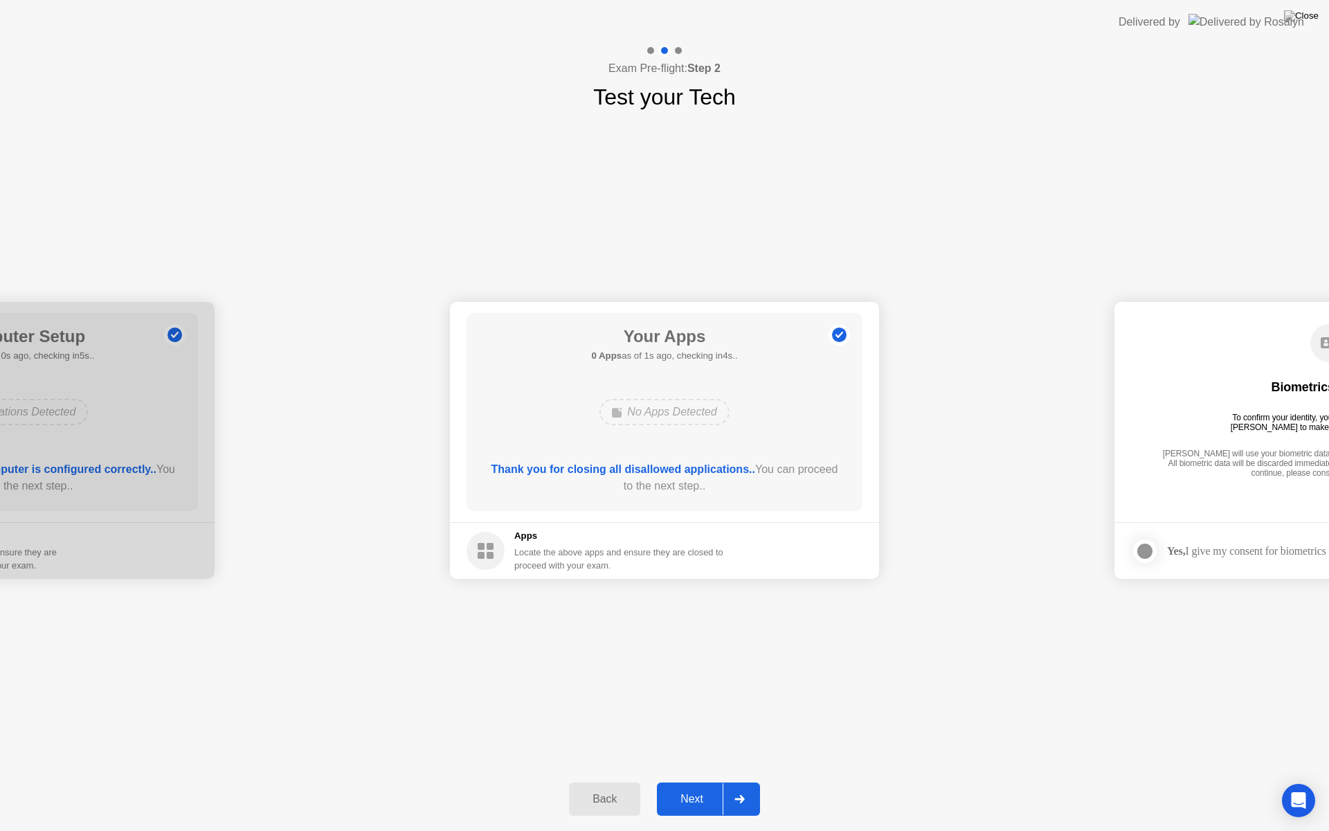
click at [746, 781] on div at bounding box center [739, 799] width 33 height 32
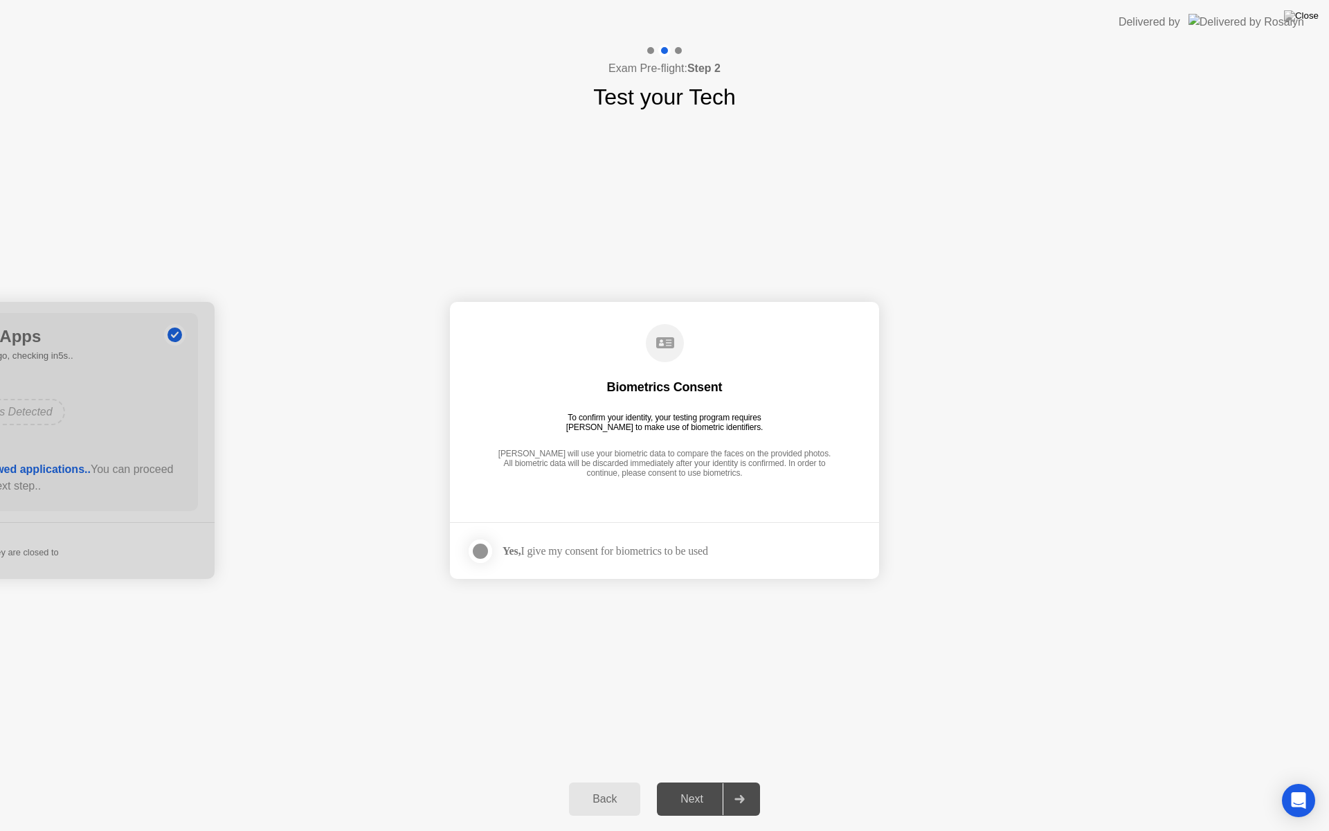
click at [481, 550] on div at bounding box center [480, 551] width 17 height 17
click at [745, 781] on div at bounding box center [739, 799] width 33 height 32
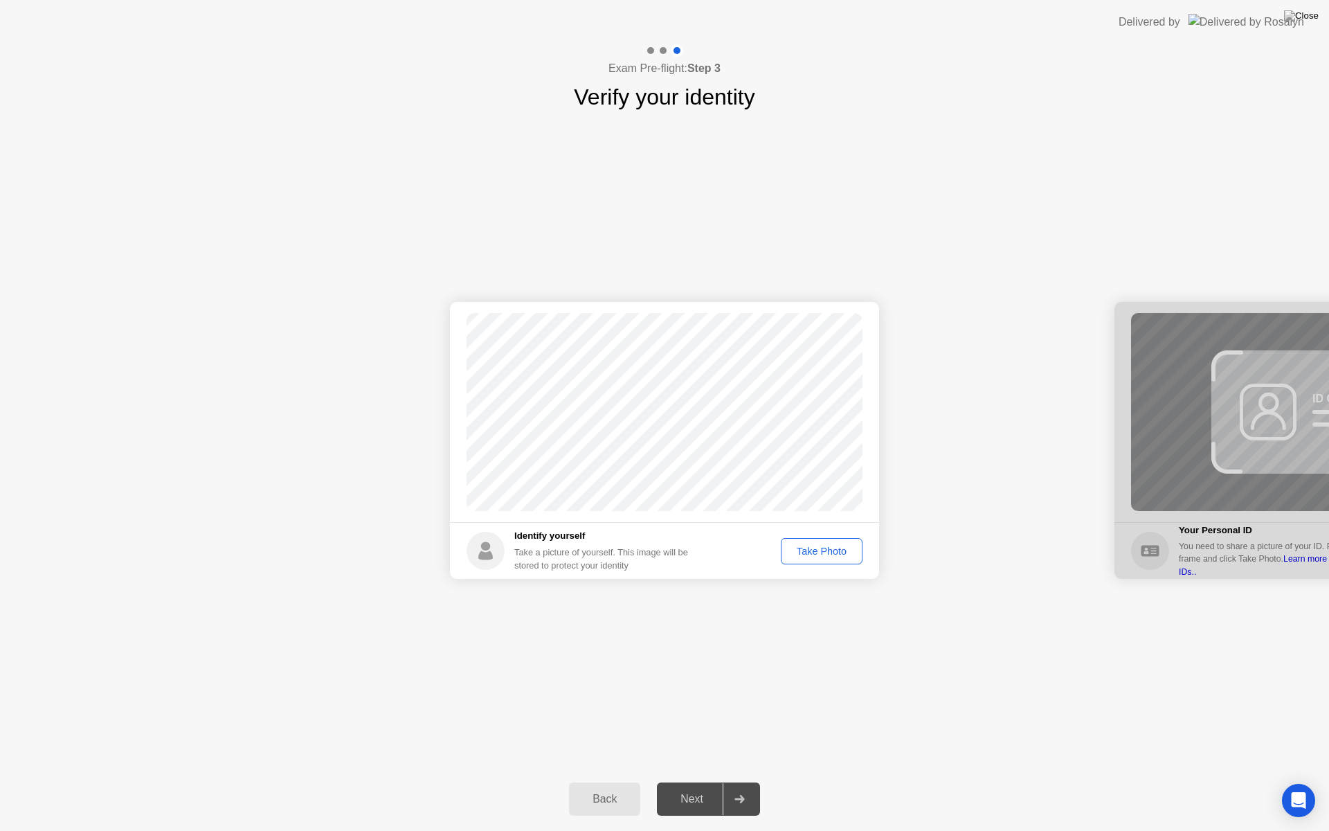
click at [825, 550] on div "Take Photo" at bounding box center [822, 551] width 72 height 11
click at [751, 781] on div at bounding box center [739, 799] width 33 height 32
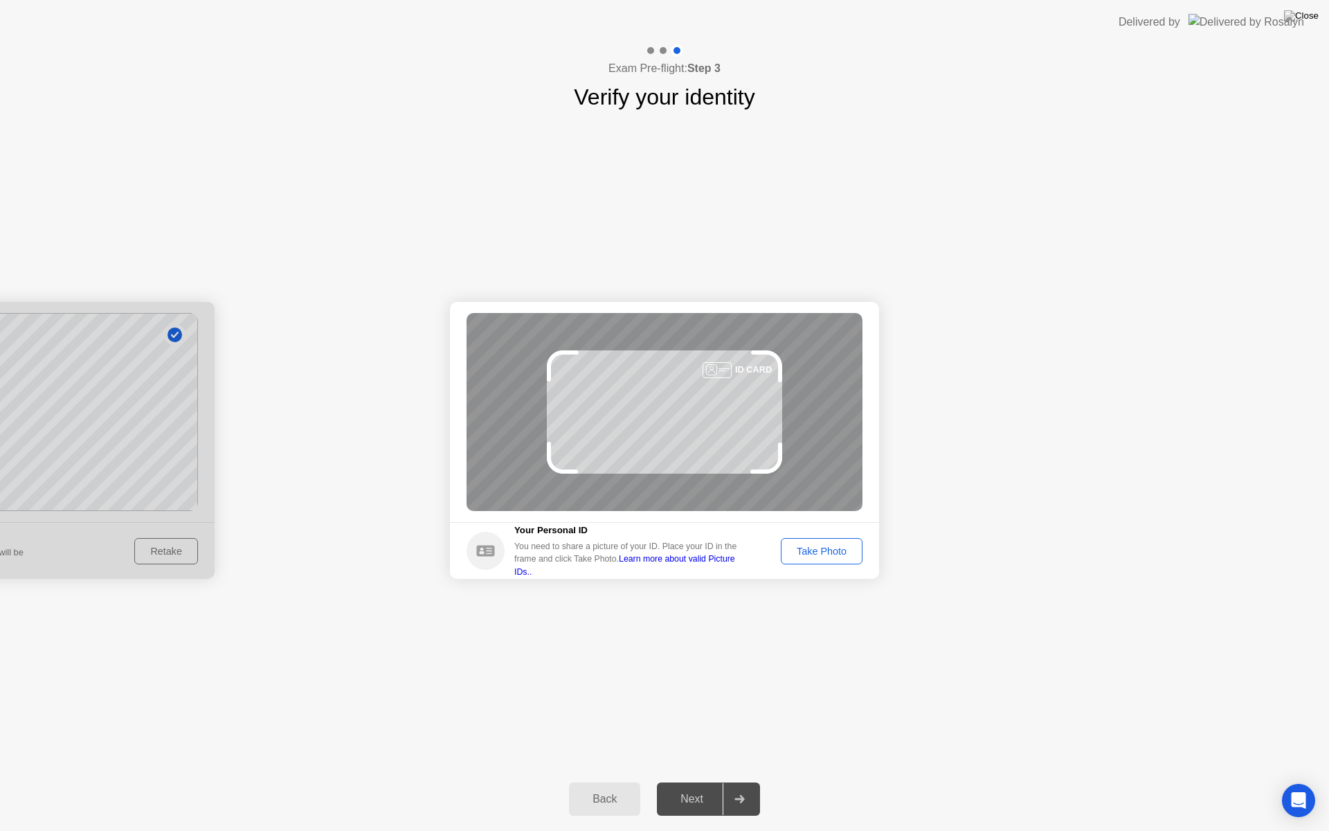
click at [798, 555] on div "Take Photo" at bounding box center [822, 551] width 72 height 11
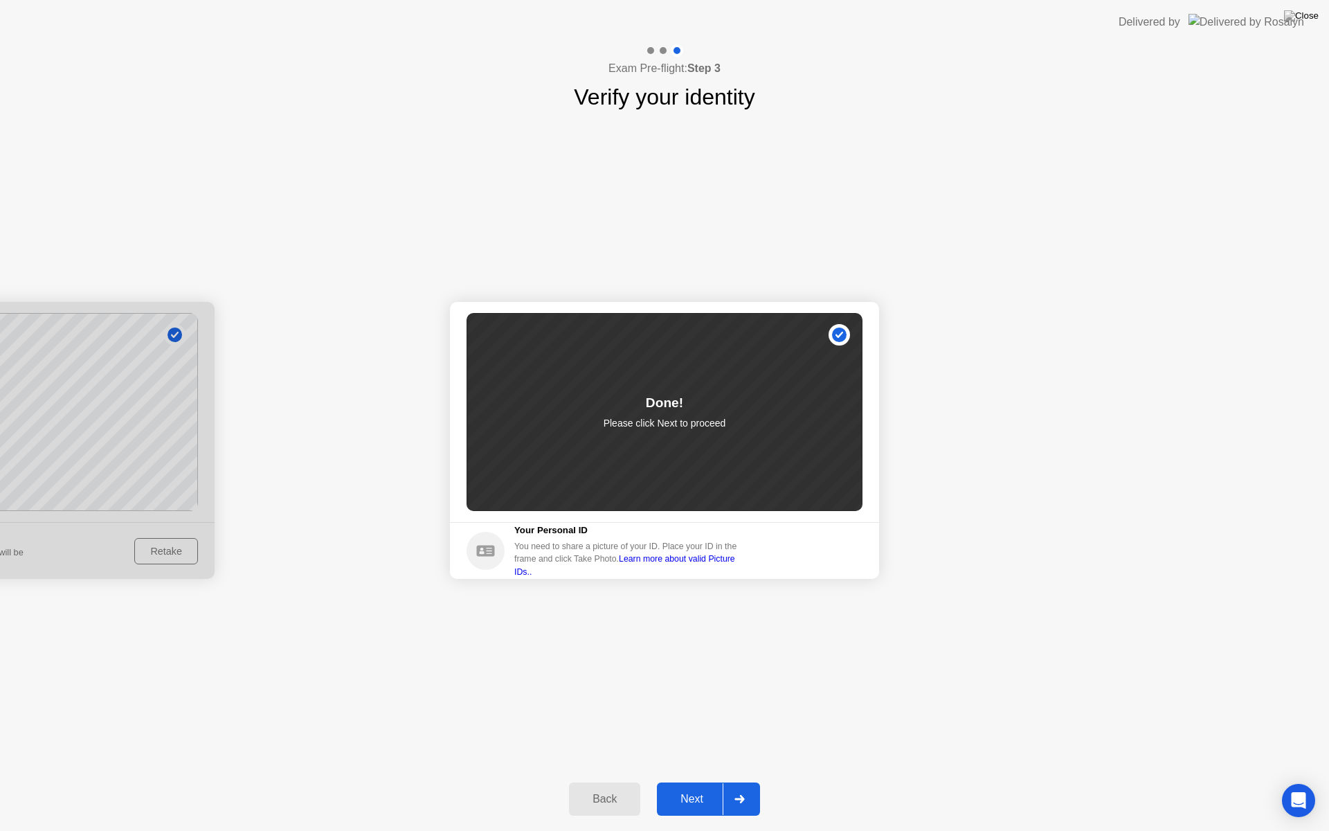
click at [751, 781] on div at bounding box center [739, 799] width 33 height 32
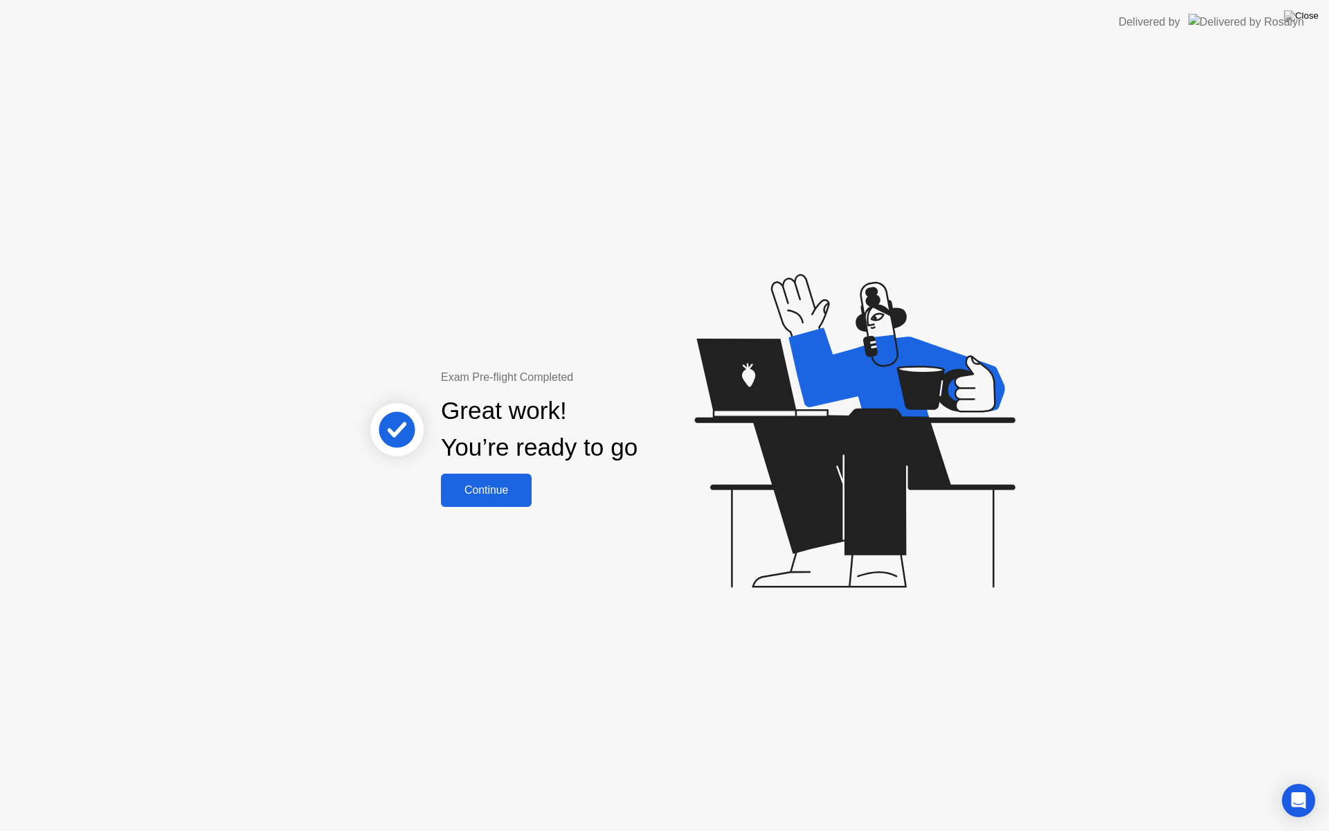
click at [481, 492] on div "Continue" at bounding box center [486, 490] width 82 height 12
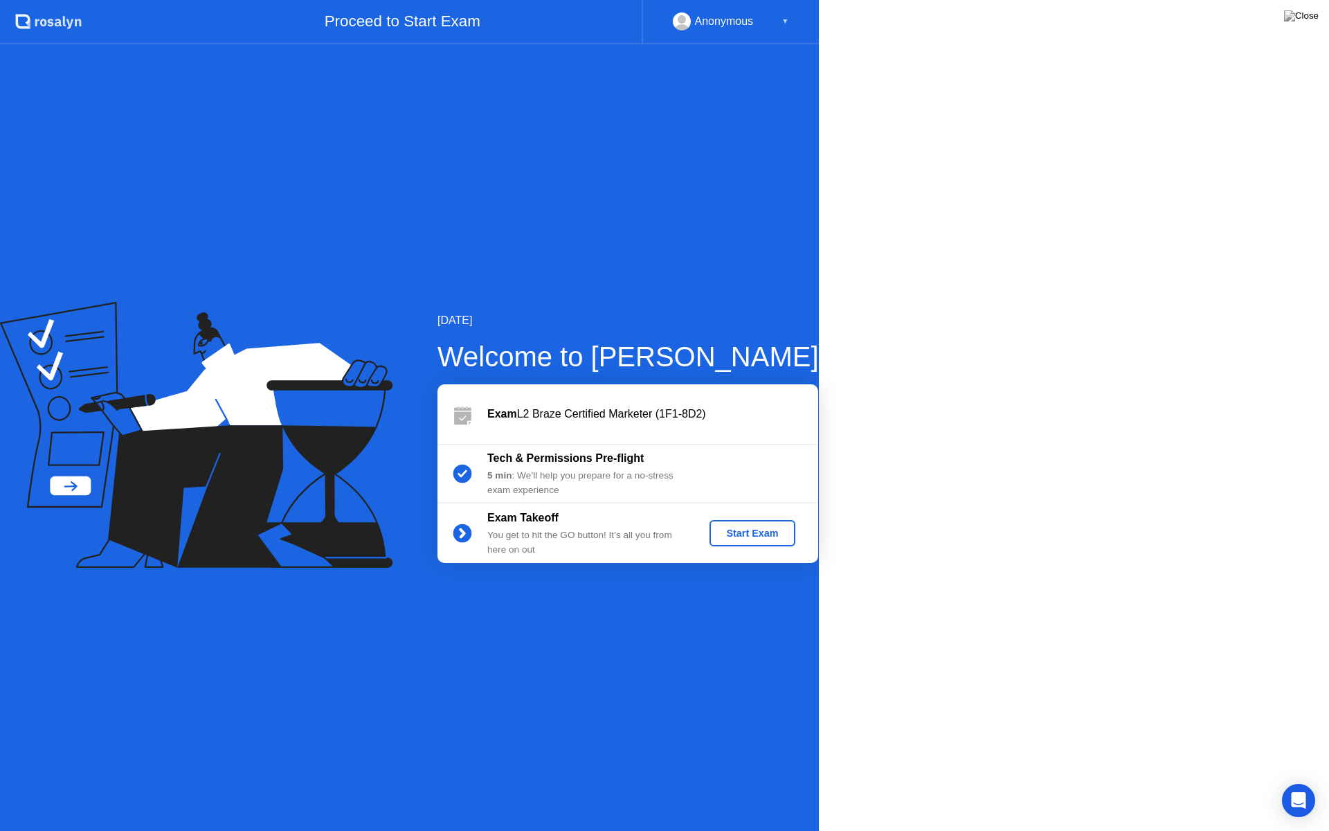
click at [393, 490] on icon at bounding box center [196, 435] width 393 height 266
click at [393, 495] on icon at bounding box center [196, 435] width 393 height 266
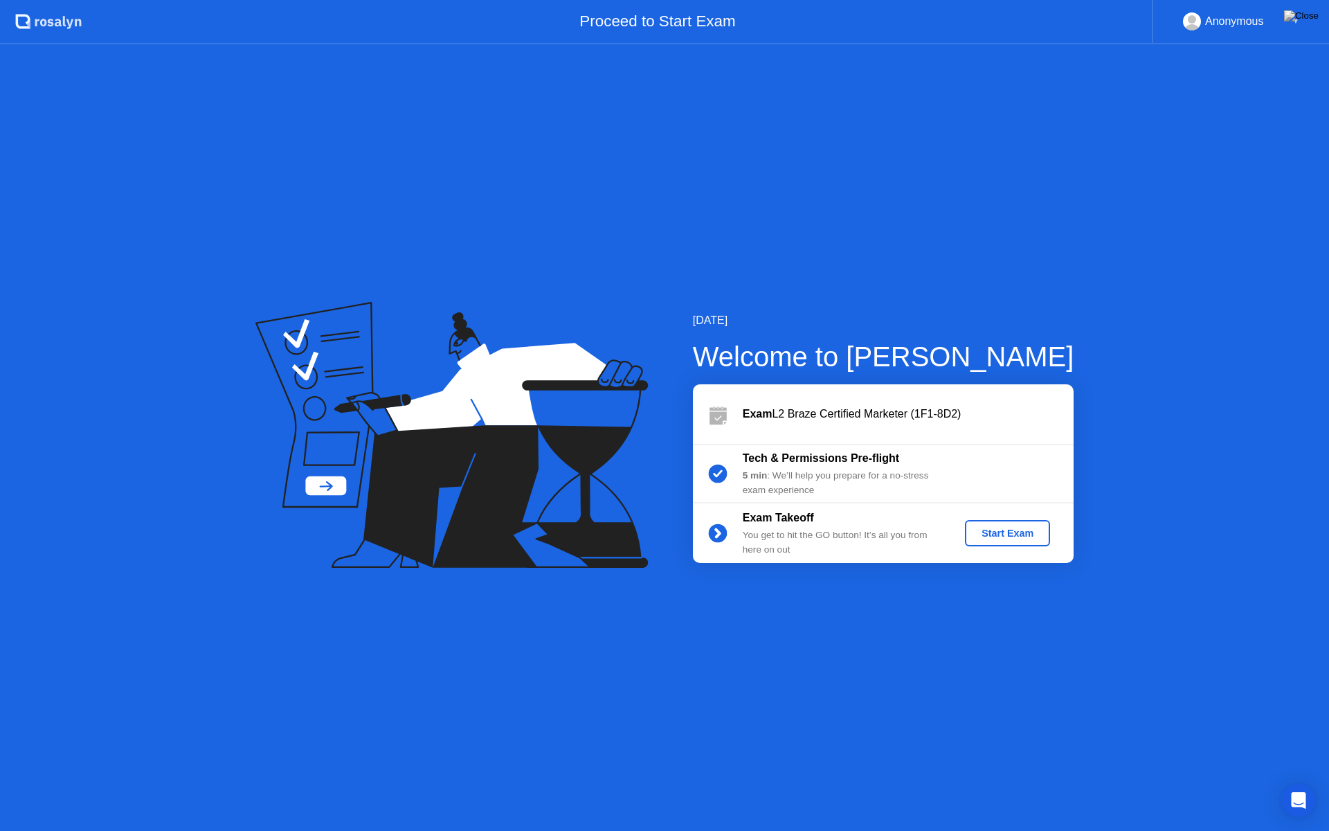
click at [993, 536] on div "Start Exam" at bounding box center [1008, 533] width 74 height 11
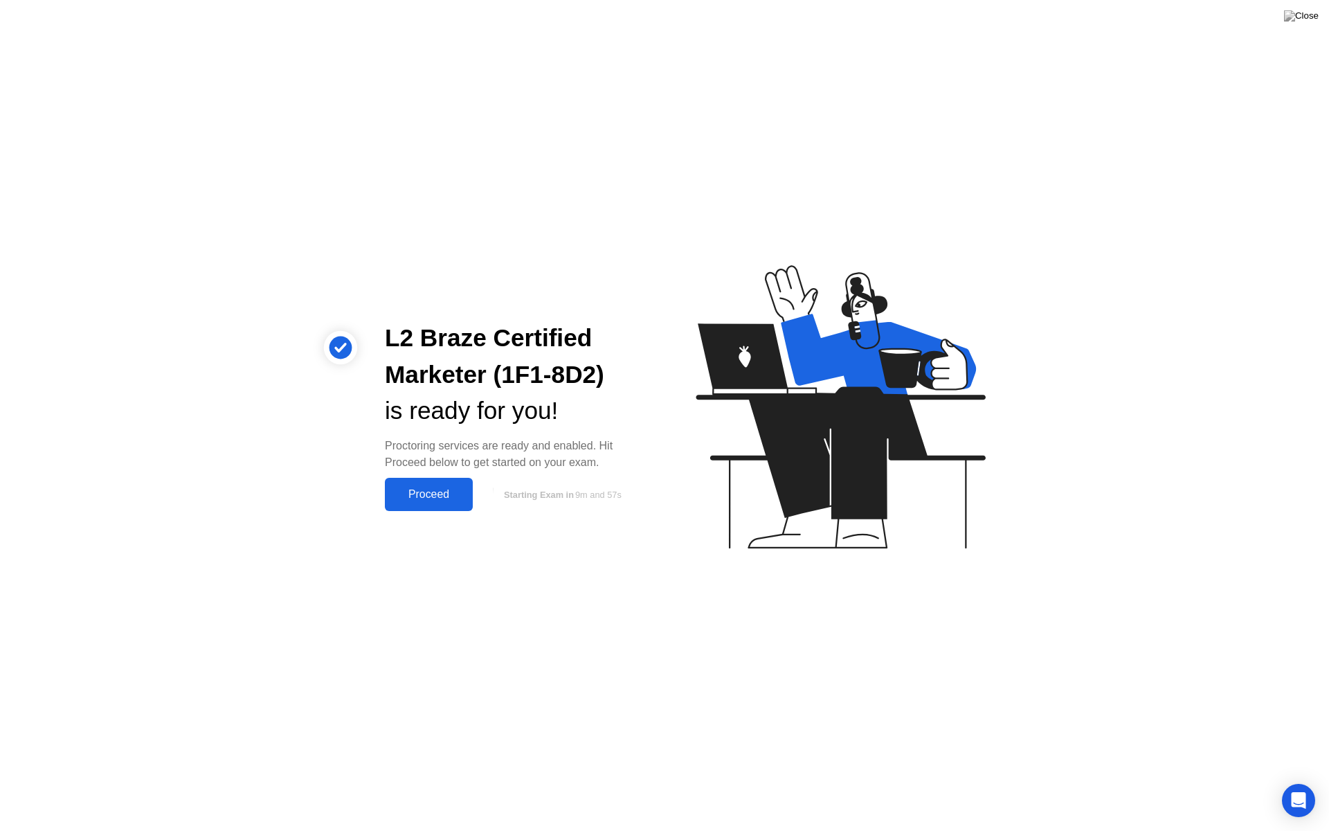
click at [431, 492] on div "Proceed" at bounding box center [429, 494] width 80 height 12
